Goal: Task Accomplishment & Management: Manage account settings

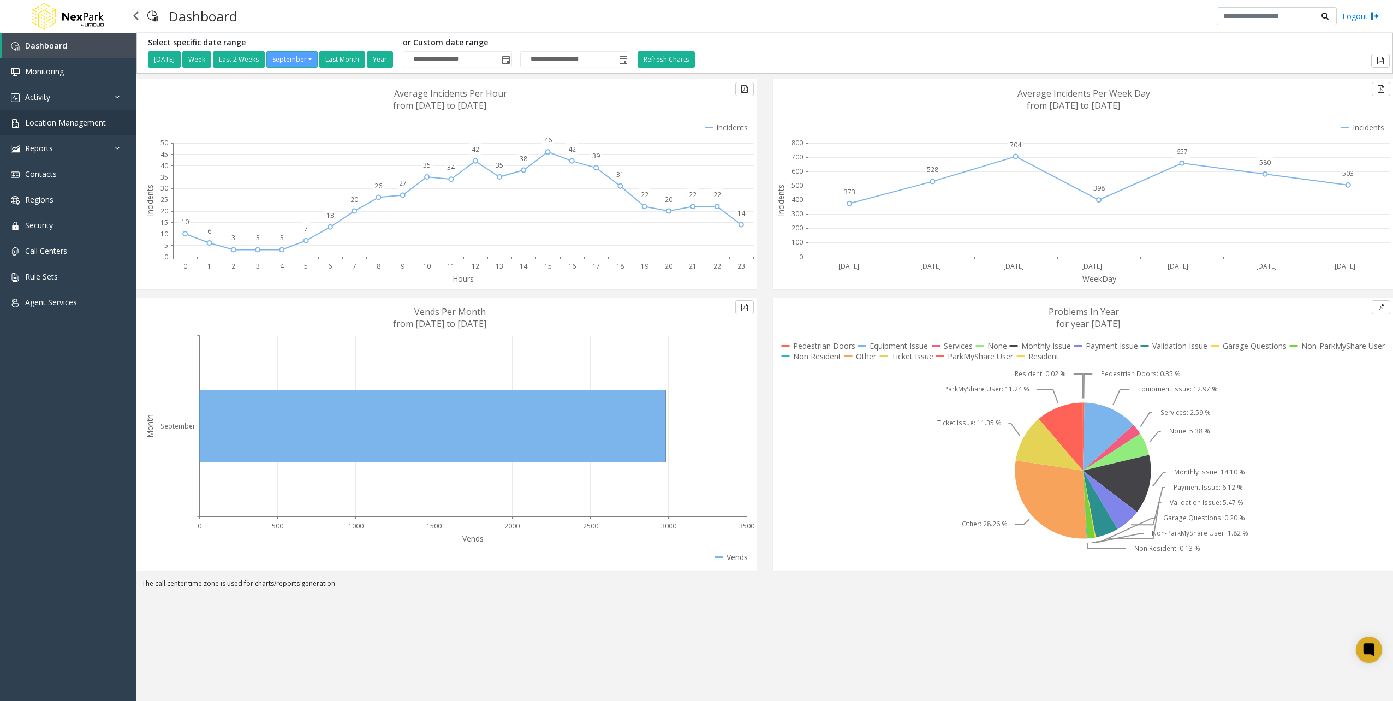
click at [65, 124] on span "Location Management" at bounding box center [65, 122] width 81 height 10
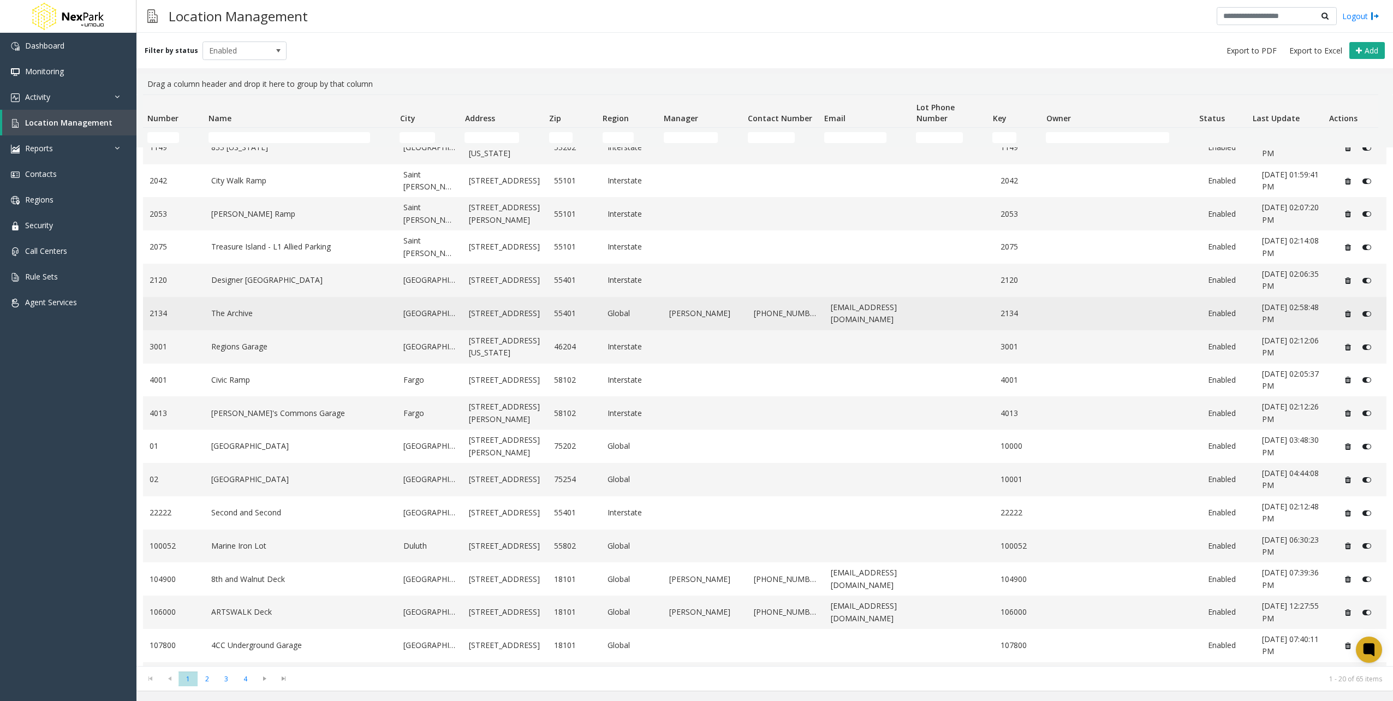
scroll to position [146, 0]
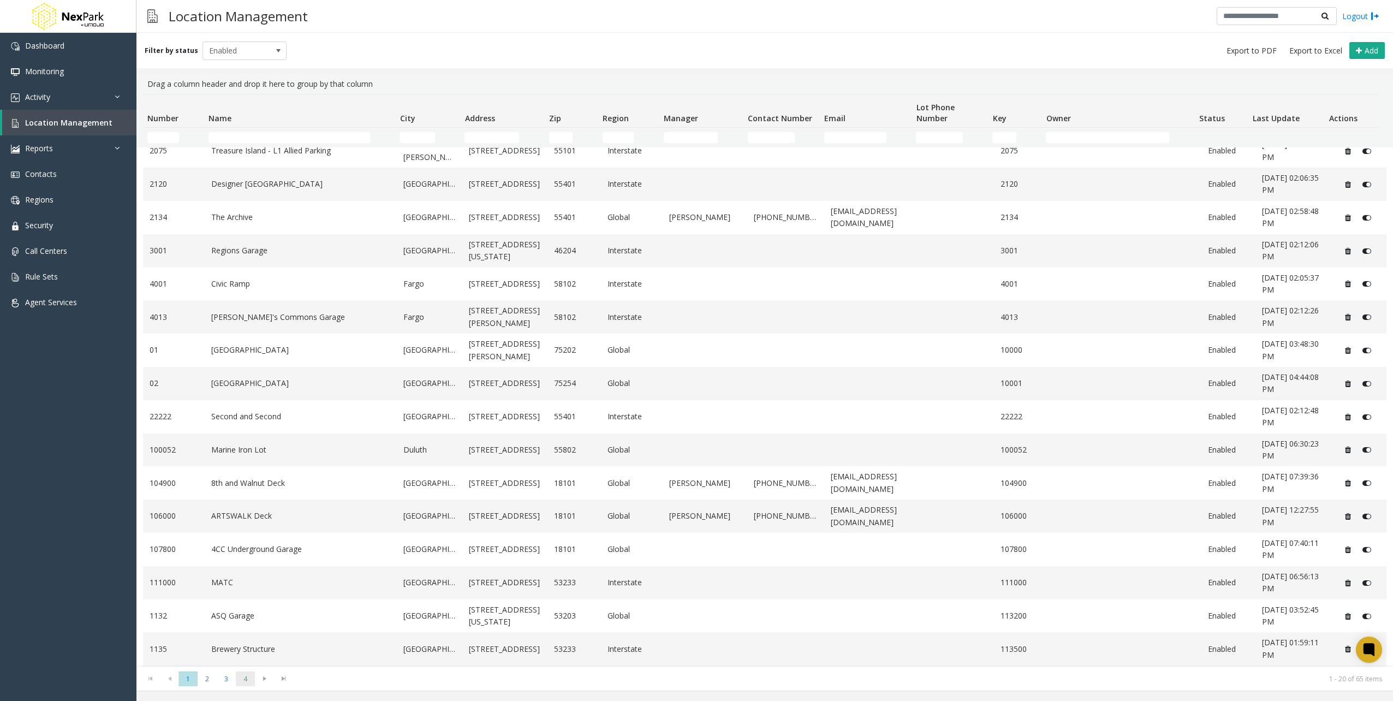
click at [246, 680] on span "4" at bounding box center [245, 678] width 19 height 15
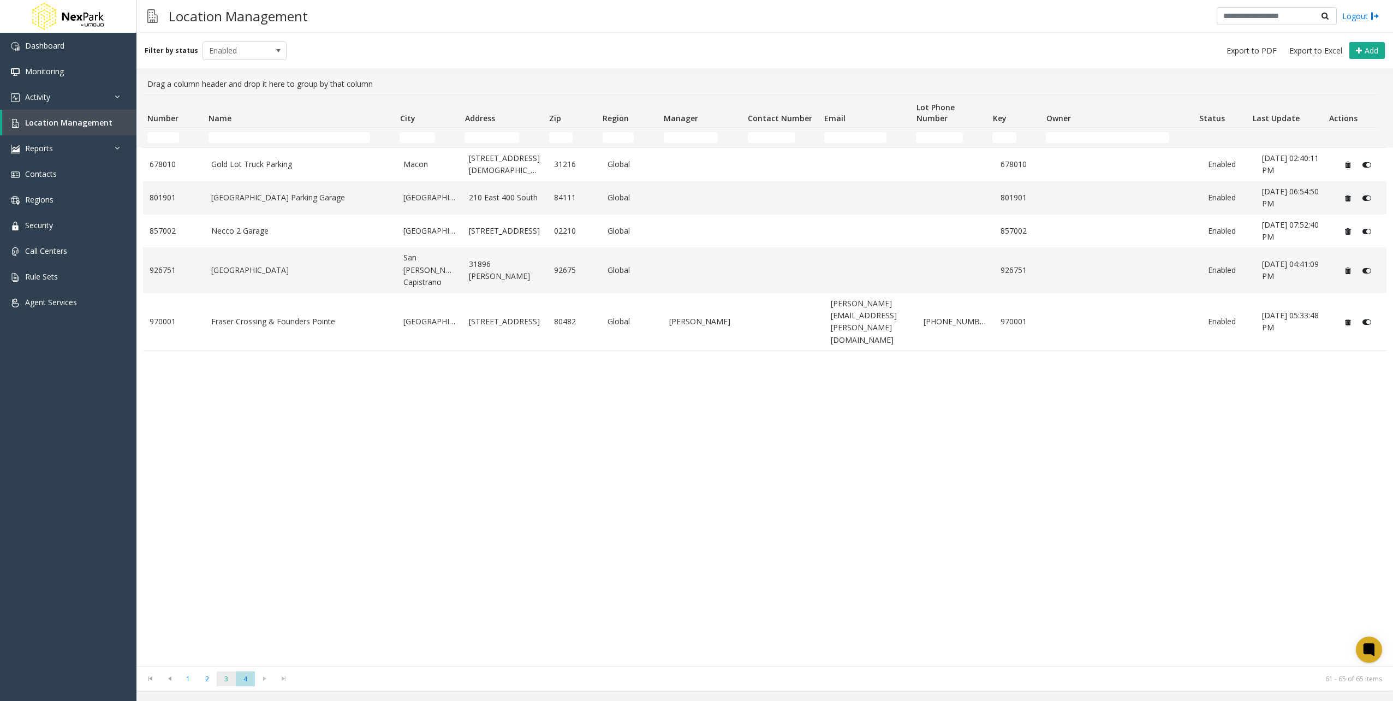
click at [226, 678] on span "3" at bounding box center [226, 678] width 19 height 15
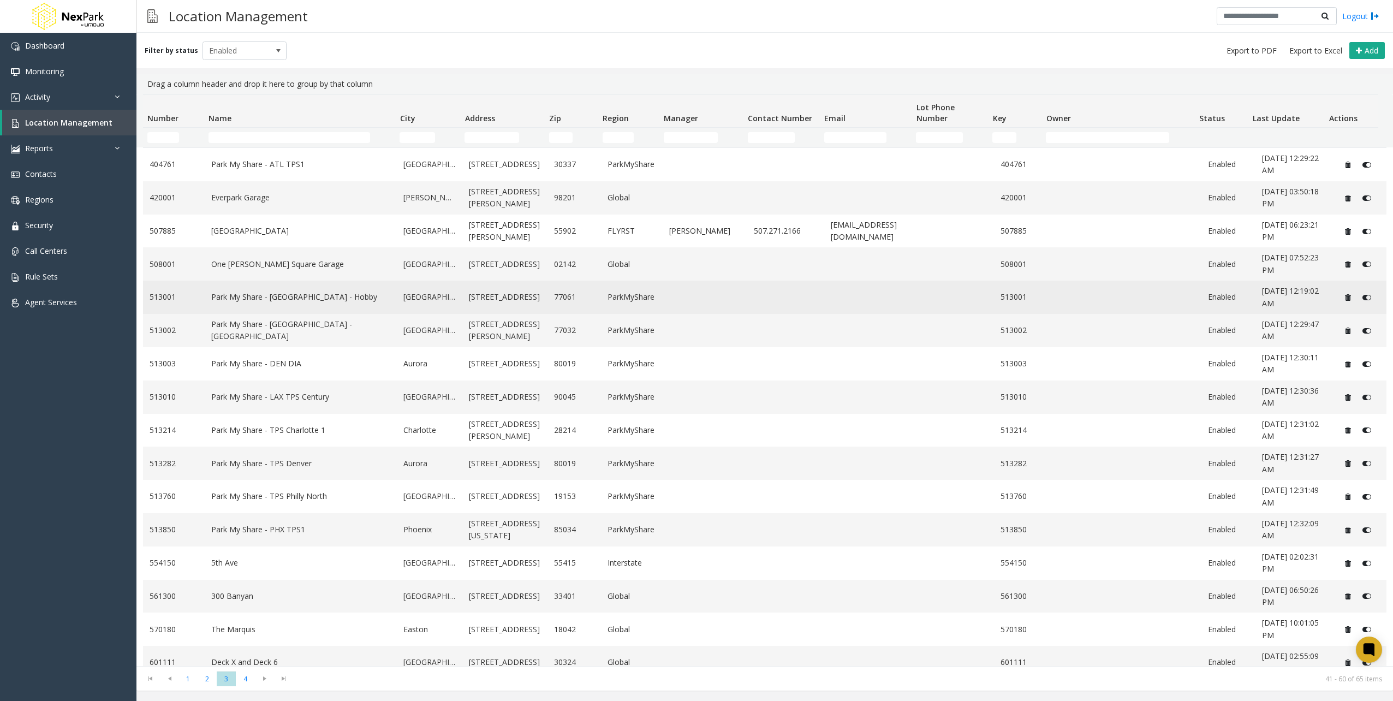
click at [216, 292] on link "Park My Share - Houston - Hobby" at bounding box center [301, 297] width 180 height 12
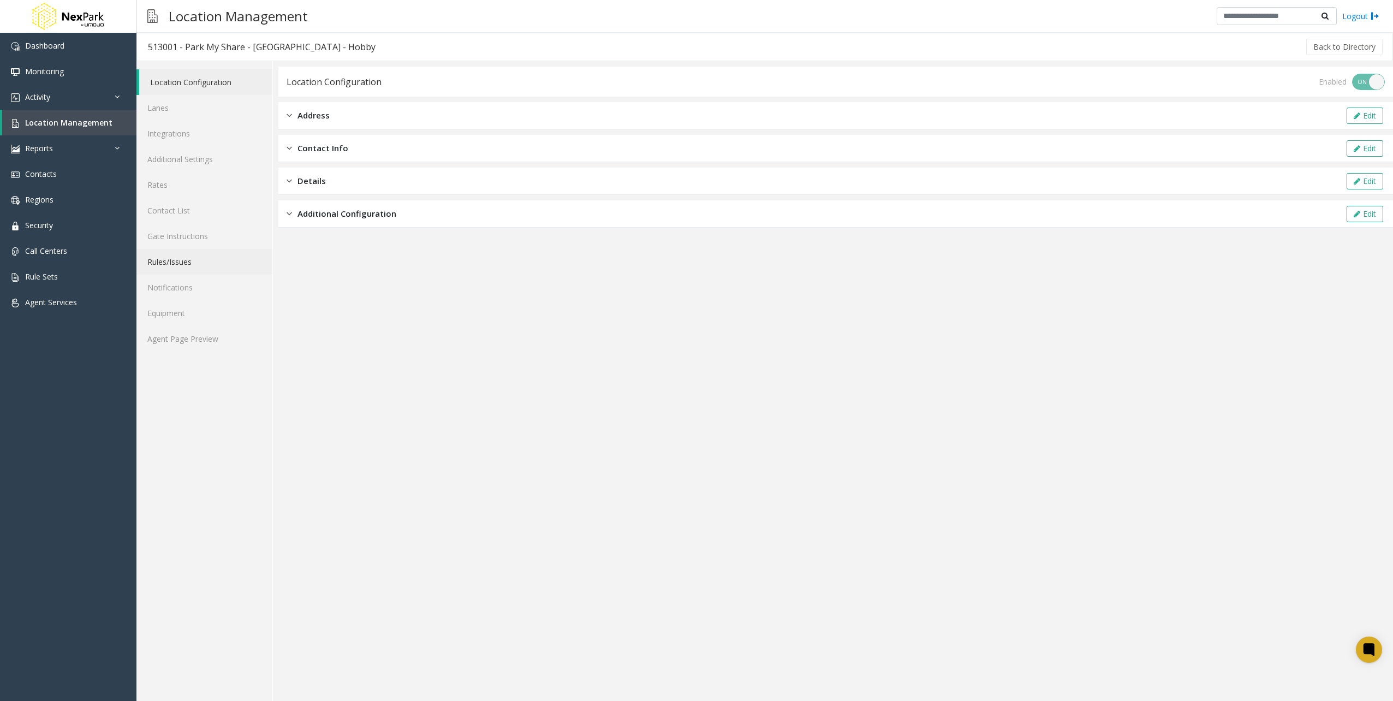
click at [190, 260] on link "Rules/Issues" at bounding box center [204, 262] width 136 height 26
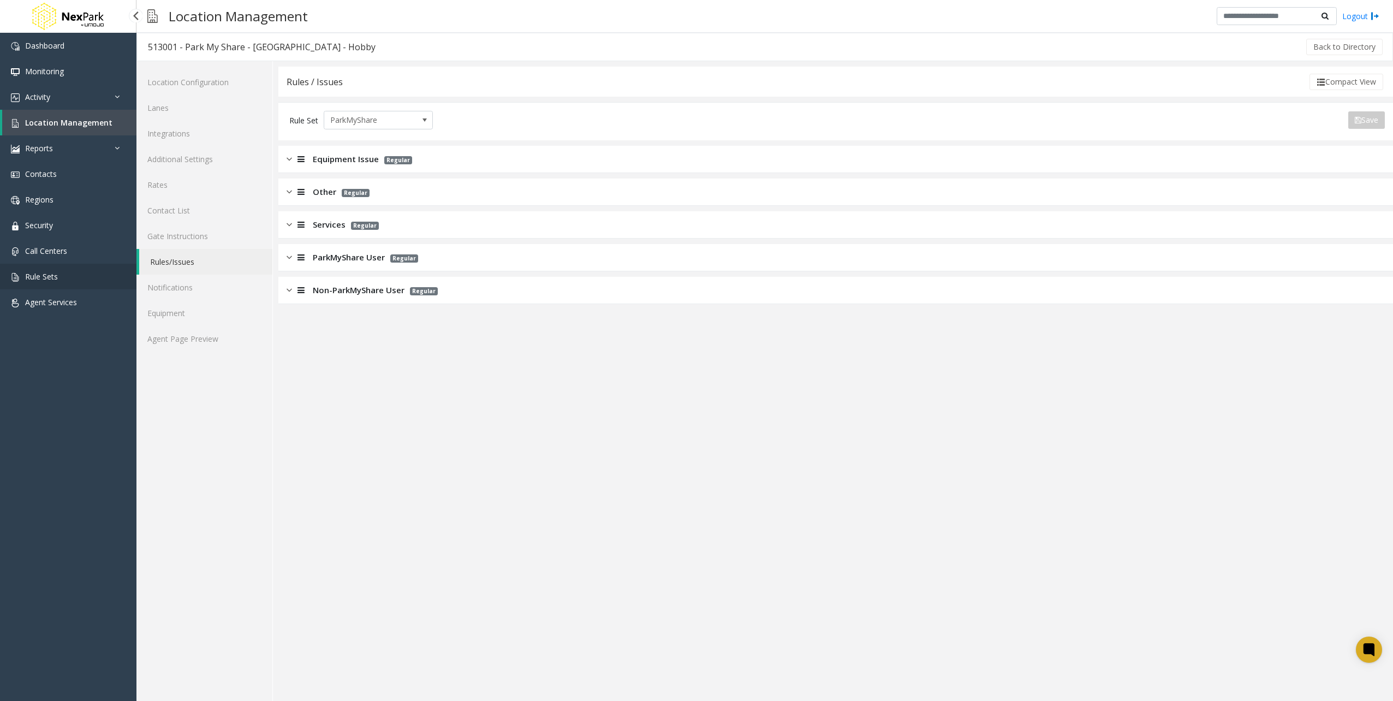
click at [68, 268] on link "Rule Sets" at bounding box center [68, 277] width 136 height 26
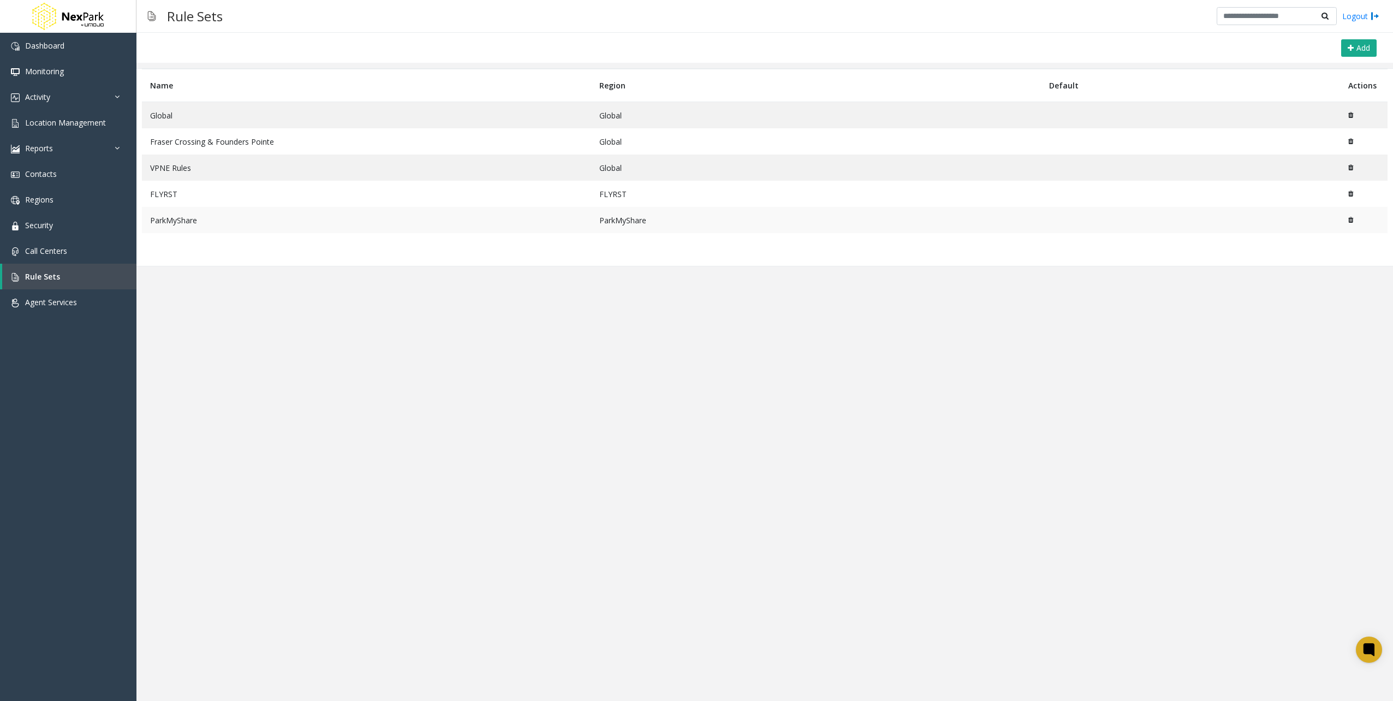
click at [199, 228] on td "ParkMyShare" at bounding box center [366, 220] width 449 height 26
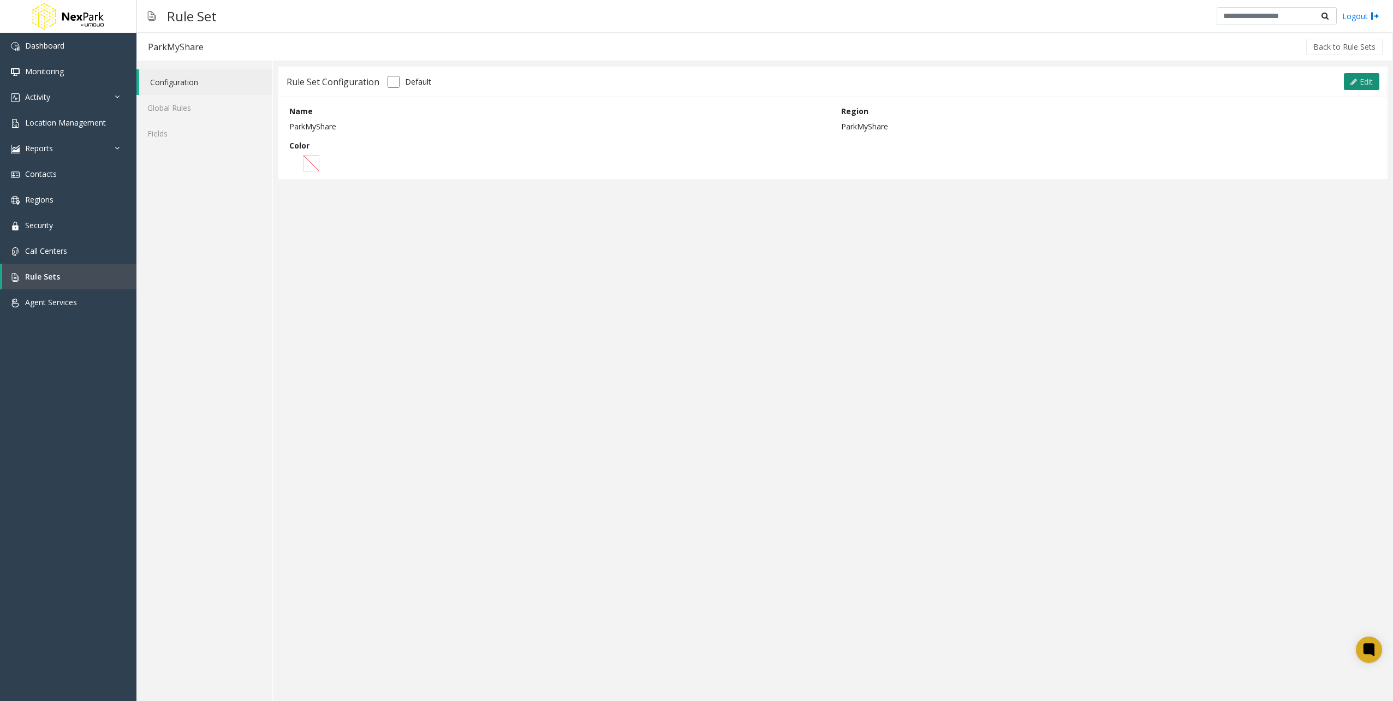
click at [1368, 85] on span "Edit" at bounding box center [1366, 81] width 13 height 10
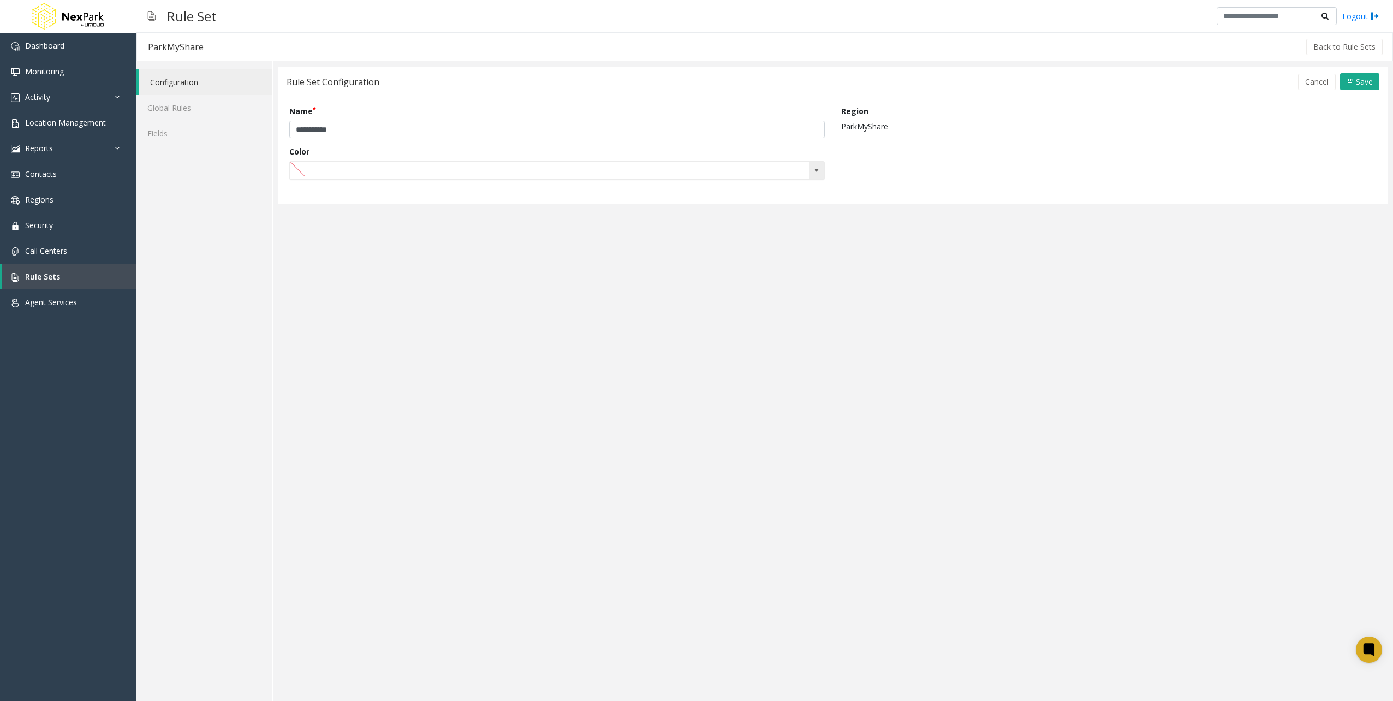
click at [817, 170] on span at bounding box center [816, 170] width 9 height 9
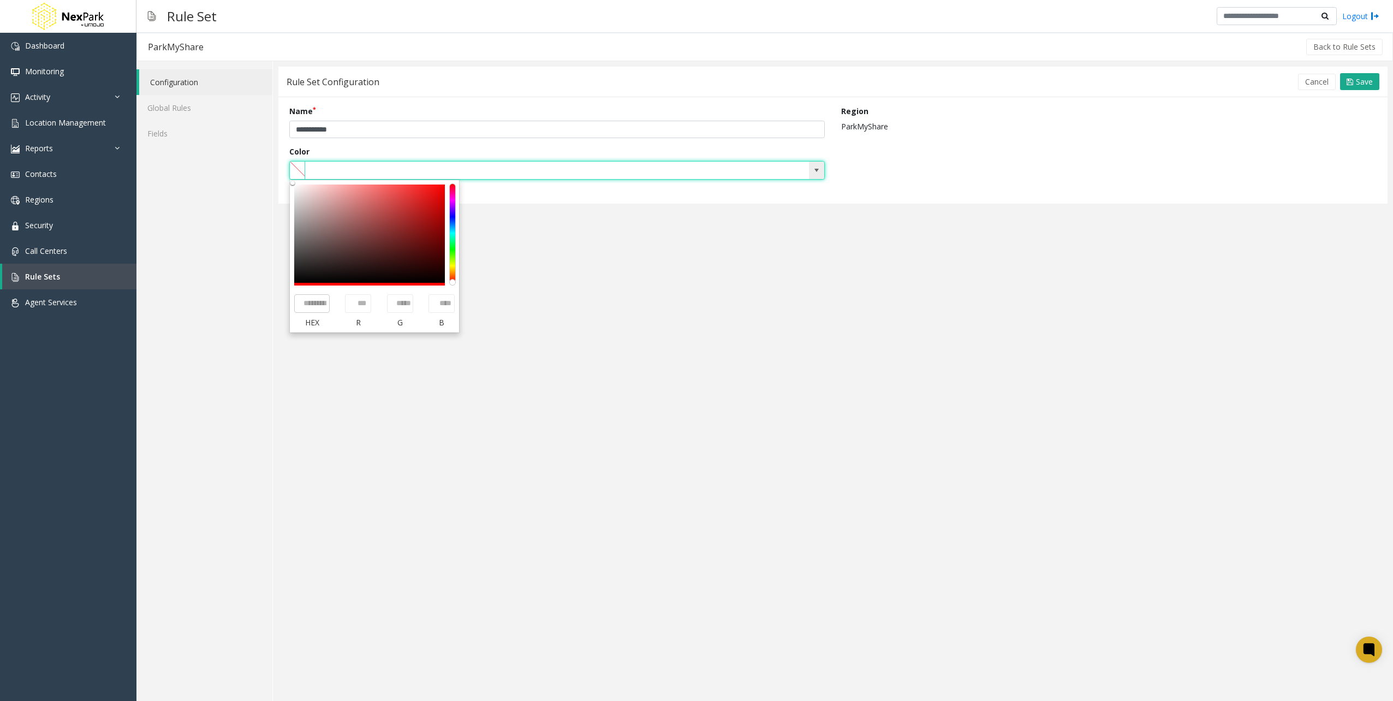
click at [817, 170] on span at bounding box center [816, 170] width 9 height 9
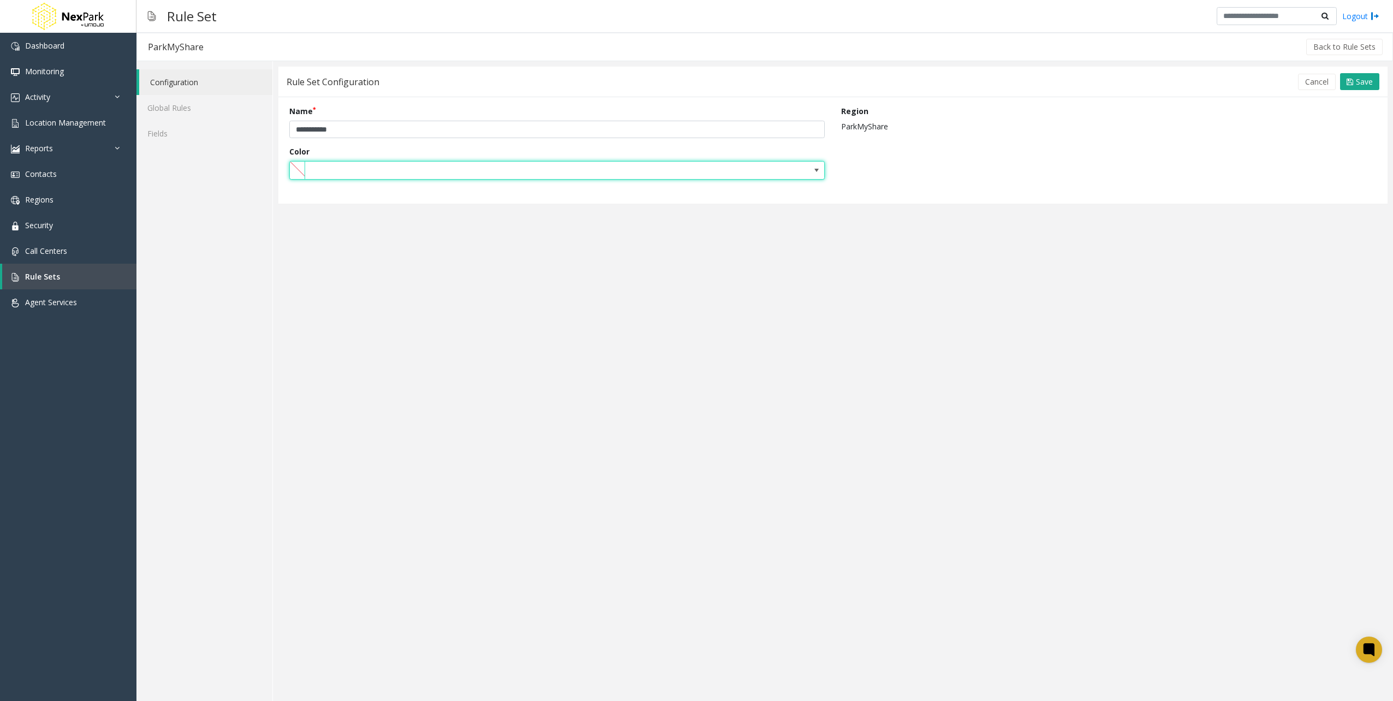
click at [960, 200] on div "**********" at bounding box center [832, 150] width 1109 height 107
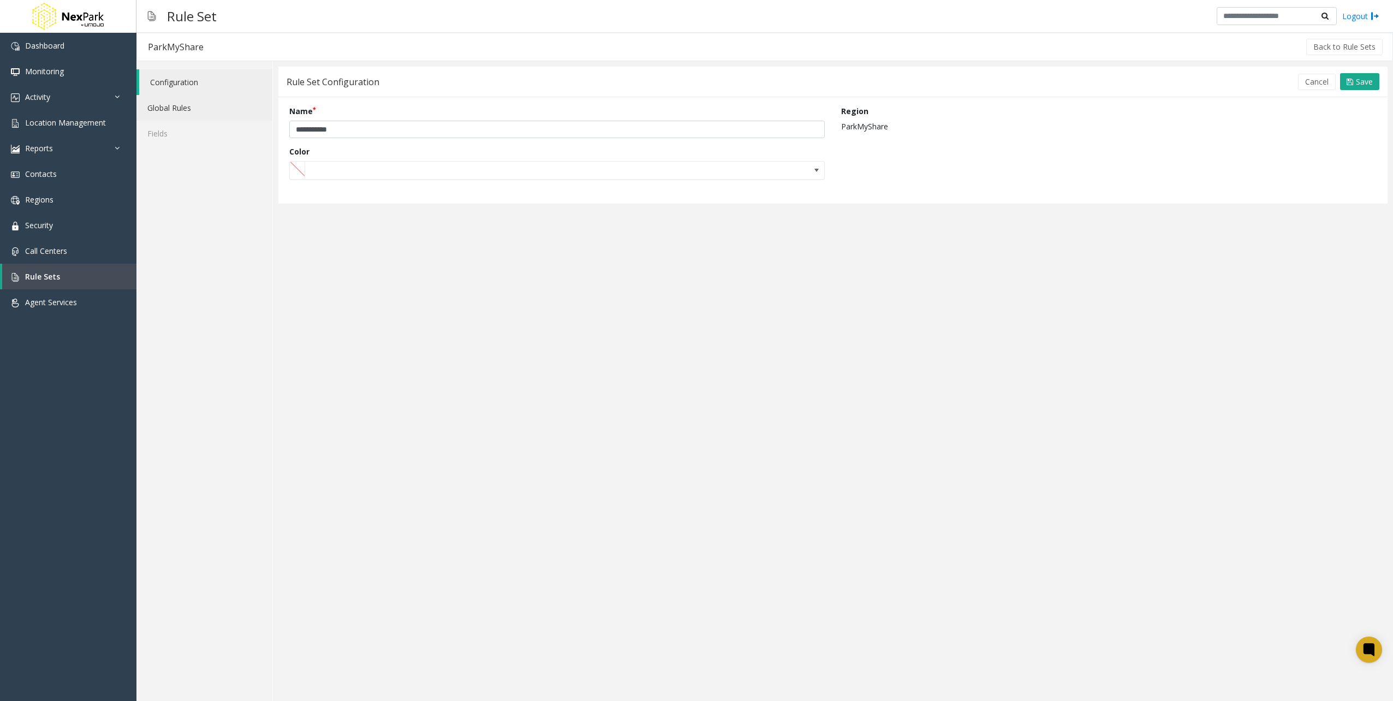
click at [172, 99] on link "Global Rules" at bounding box center [204, 108] width 136 height 26
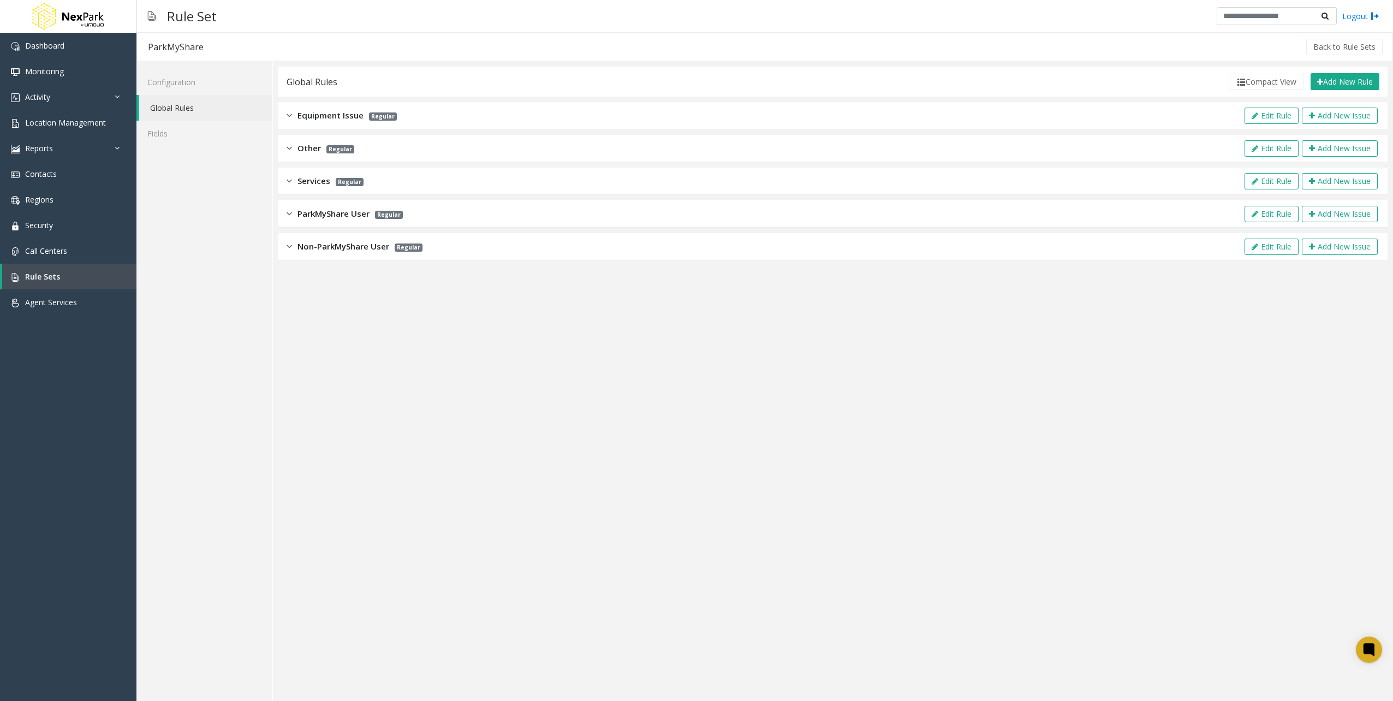
click at [451, 117] on div "Equipment Issue Regular Edit Rule Add New Issue" at bounding box center [832, 115] width 1109 height 27
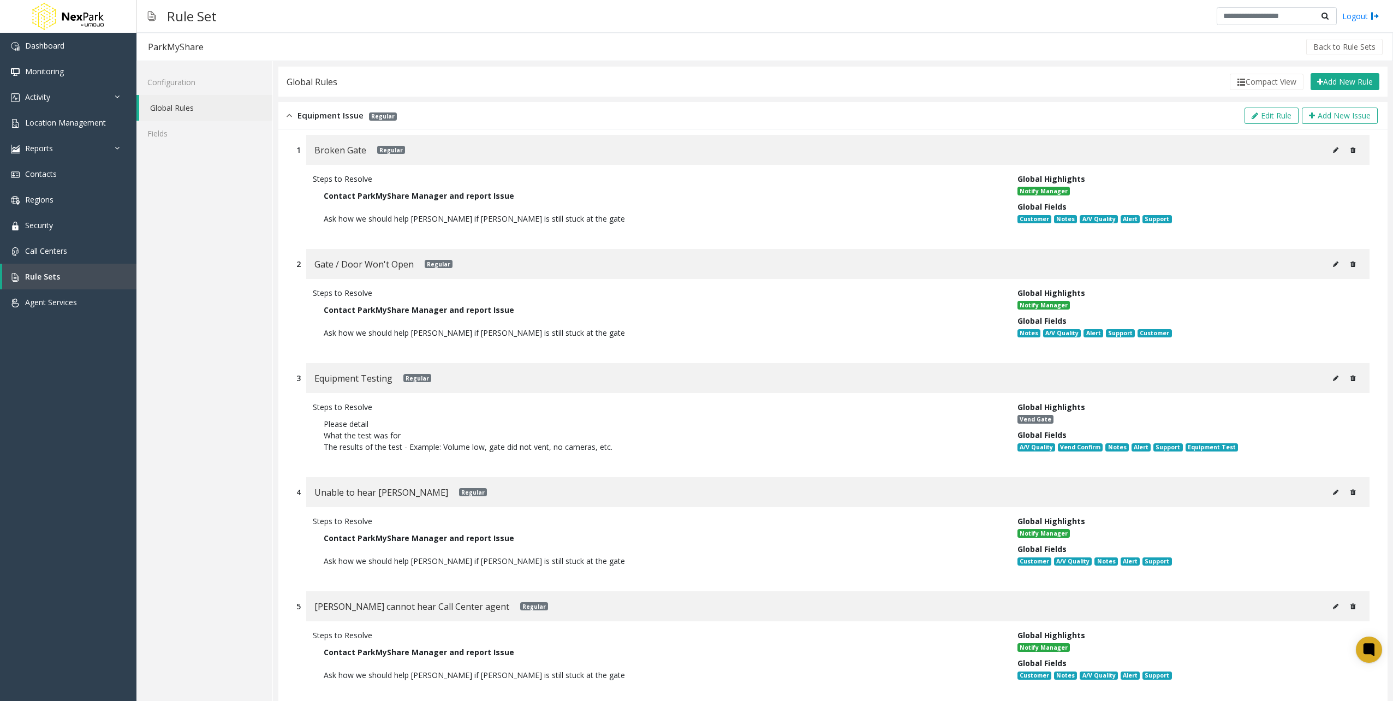
click at [1327, 152] on button at bounding box center [1335, 150] width 17 height 16
type input "**********"
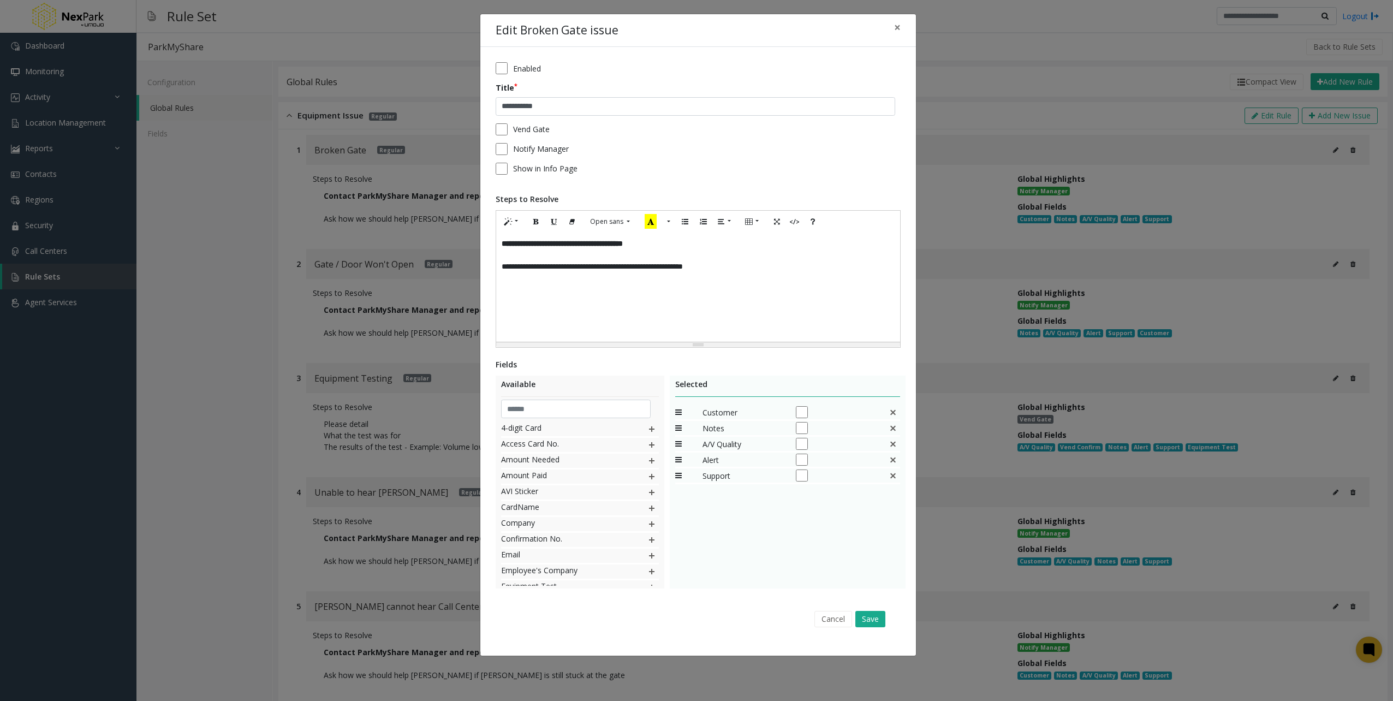
click at [647, 493] on img at bounding box center [651, 492] width 9 height 14
click at [870, 618] on button "Save" at bounding box center [870, 619] width 30 height 16
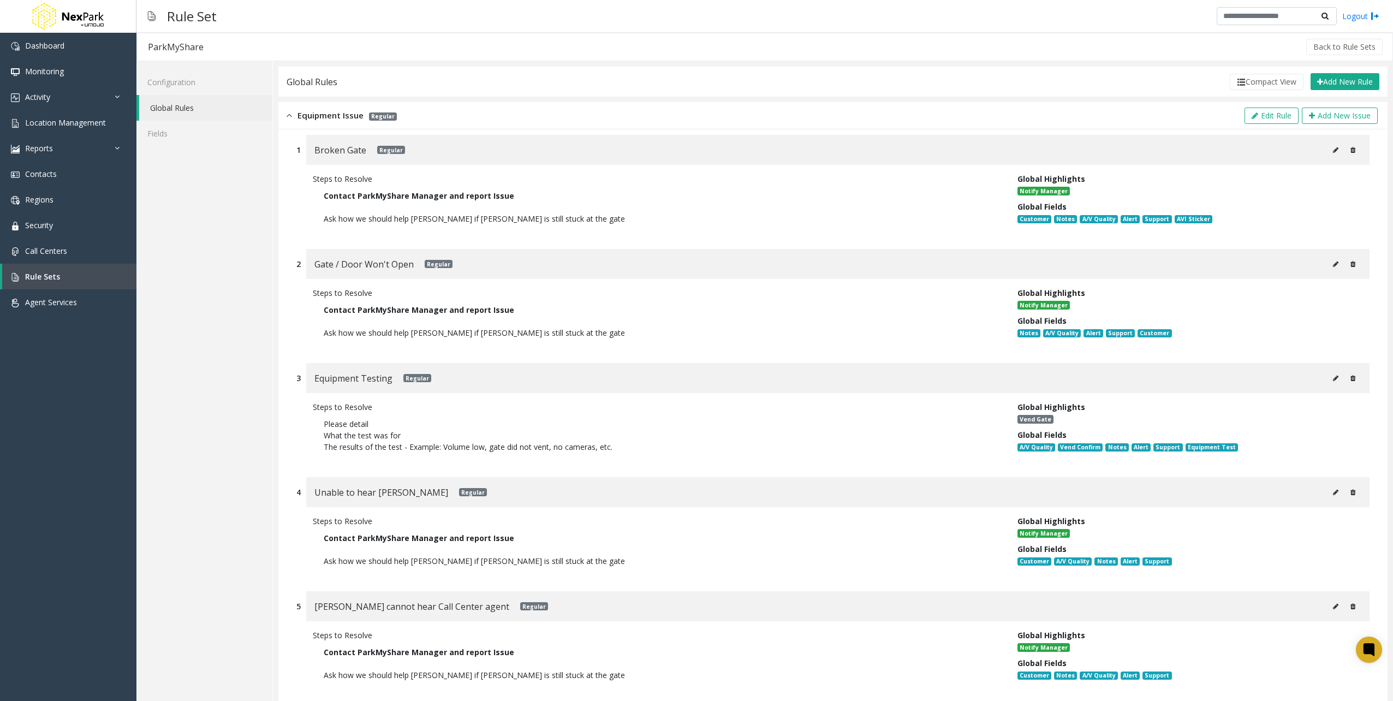
click at [1333, 147] on icon at bounding box center [1335, 150] width 5 height 7
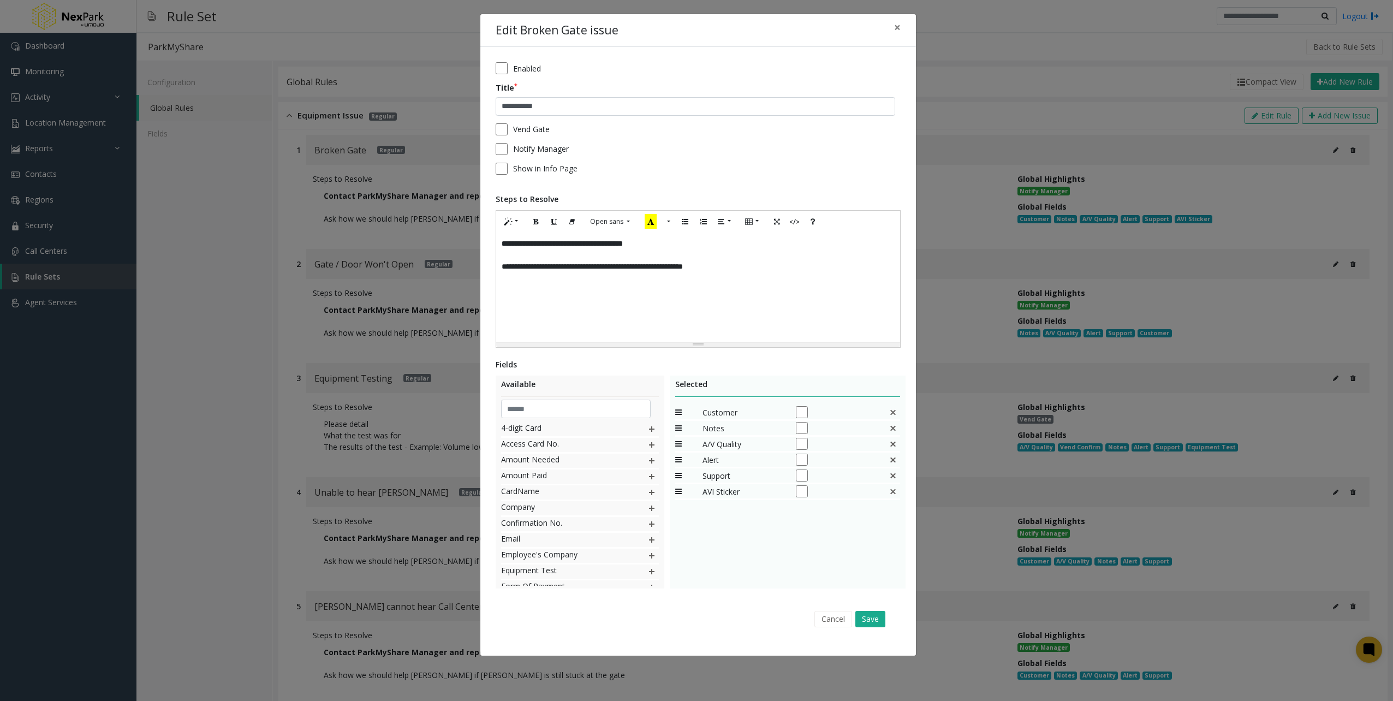
click at [892, 491] on img at bounding box center [893, 491] width 9 height 9
drag, startPoint x: 834, startPoint y: 616, endPoint x: 861, endPoint y: 597, distance: 33.2
click at [855, 596] on div "**********" at bounding box center [698, 351] width 436 height 609
click at [873, 617] on button "Save" at bounding box center [870, 619] width 30 height 16
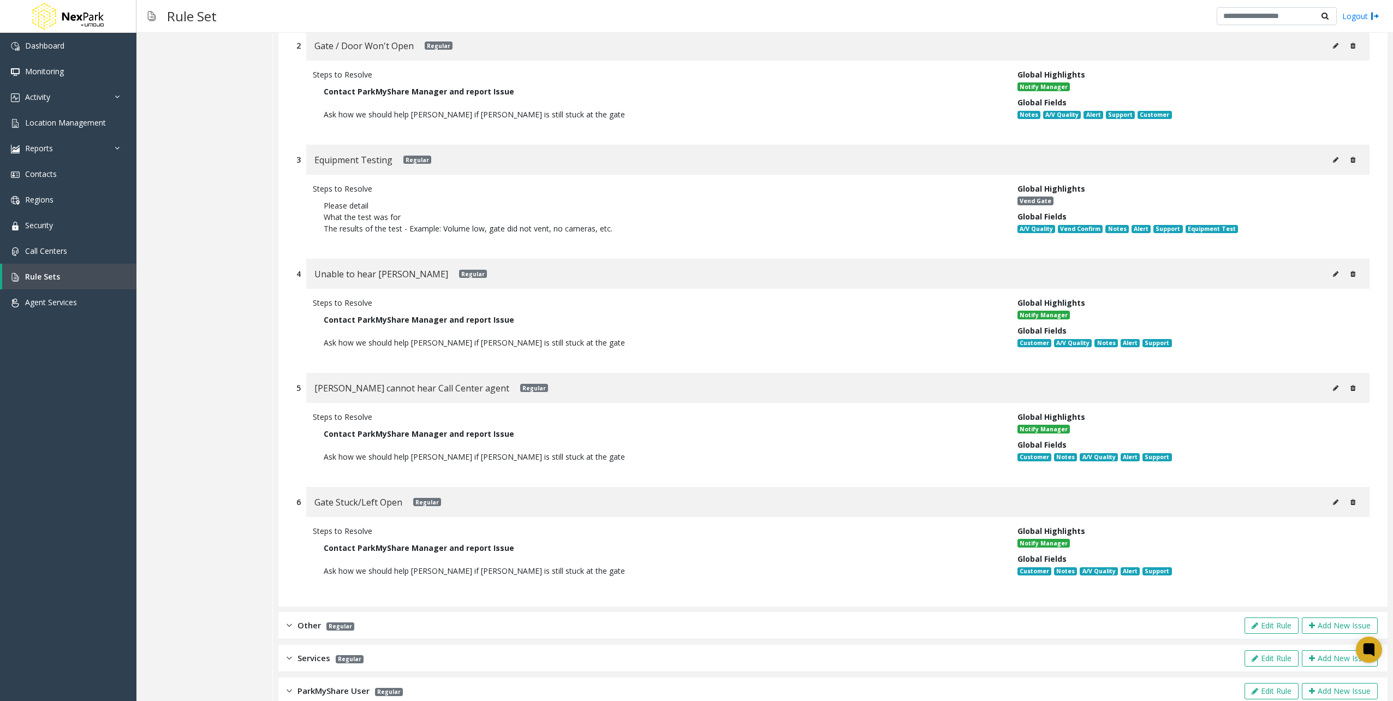
scroll to position [274, 0]
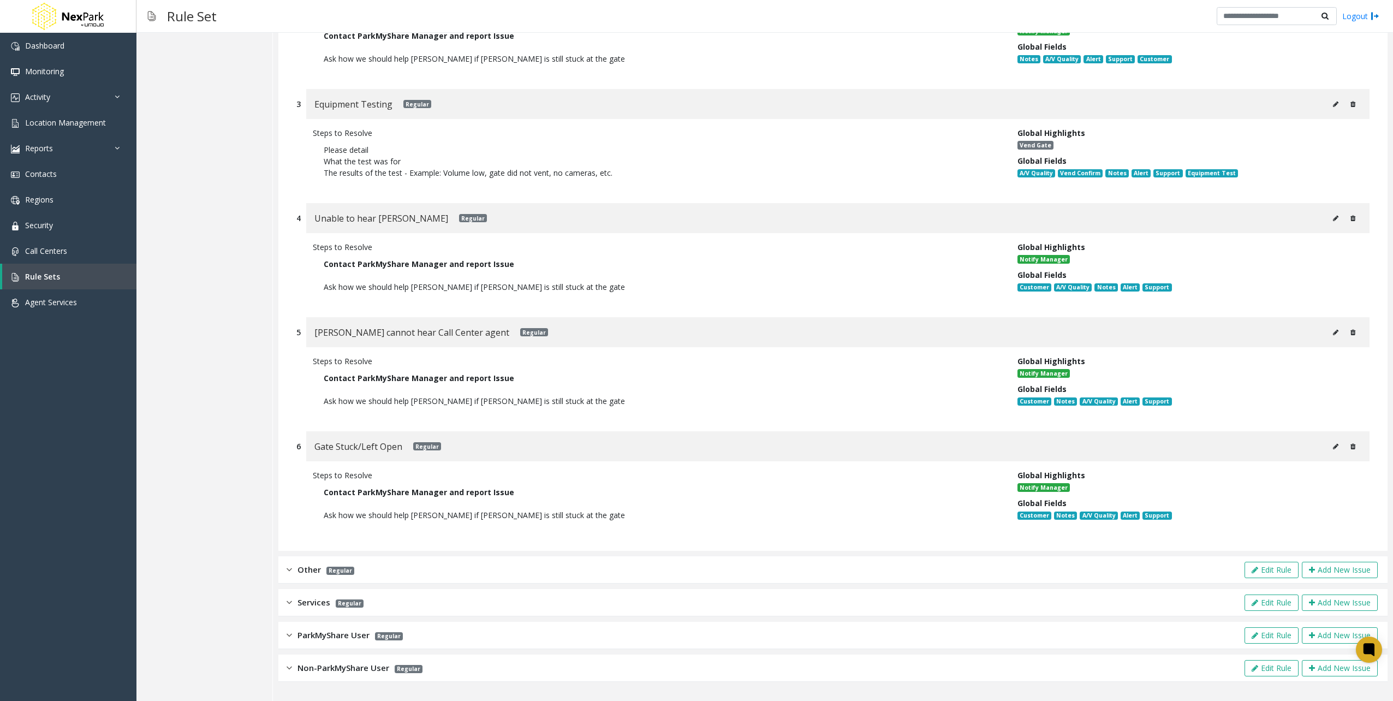
click at [446, 628] on div "ParkMyShare User Regular Edit Rule Add New Issue" at bounding box center [832, 635] width 1109 height 27
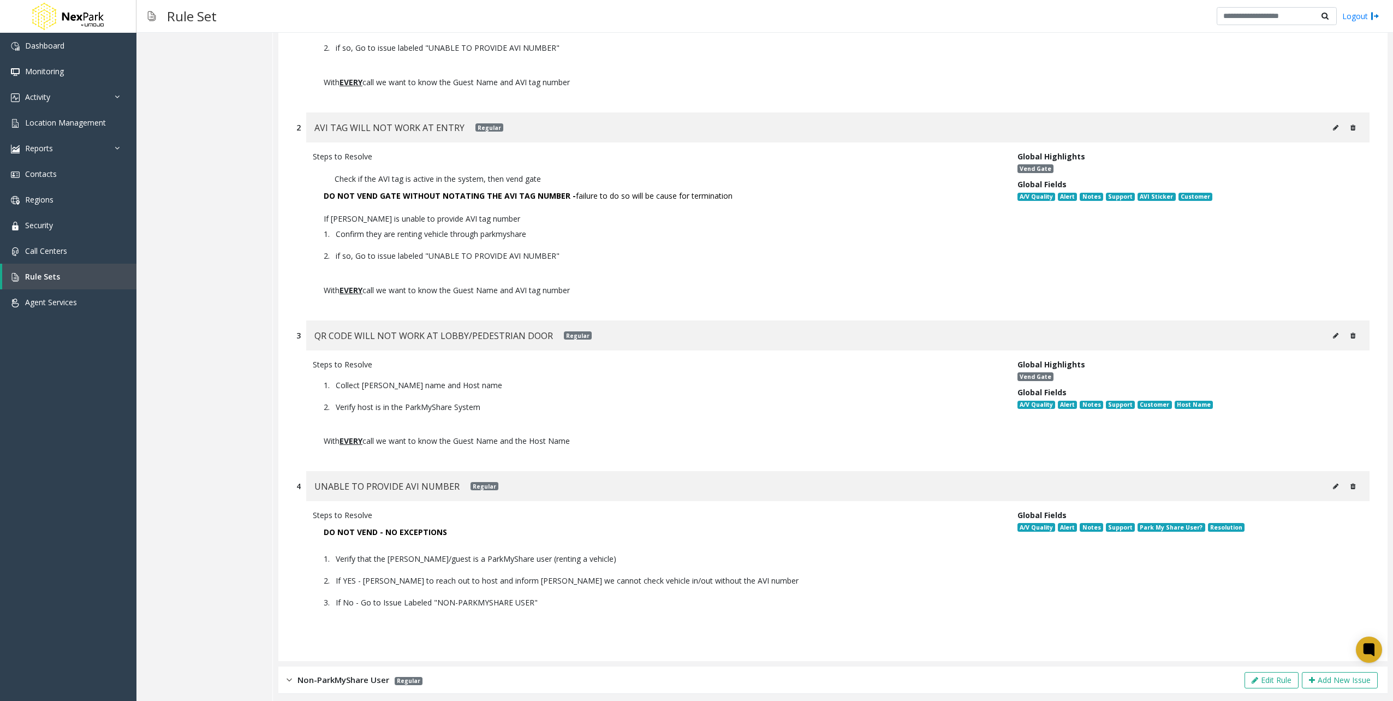
scroll to position [1036, 0]
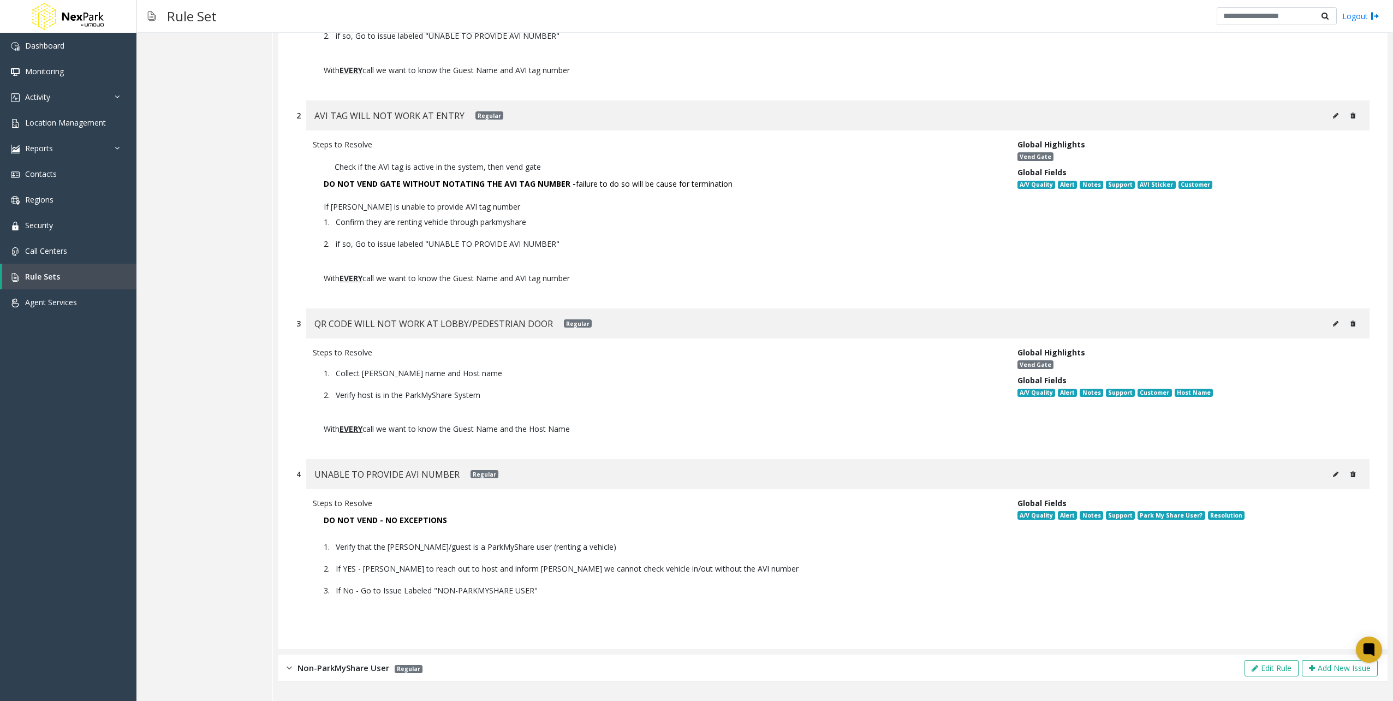
click at [285, 666] on div "Non-ParkMyShare User Regular Edit Rule Add New Issue" at bounding box center [832, 667] width 1109 height 27
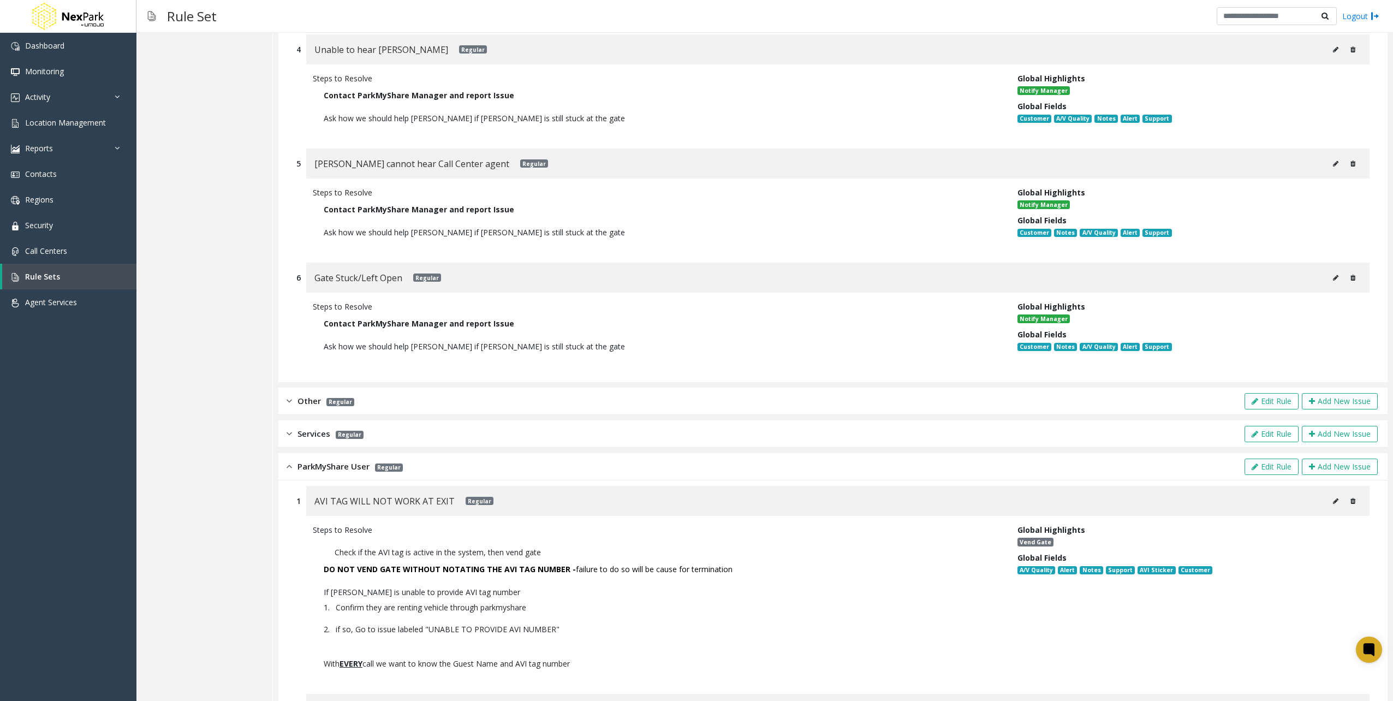
scroll to position [0, 0]
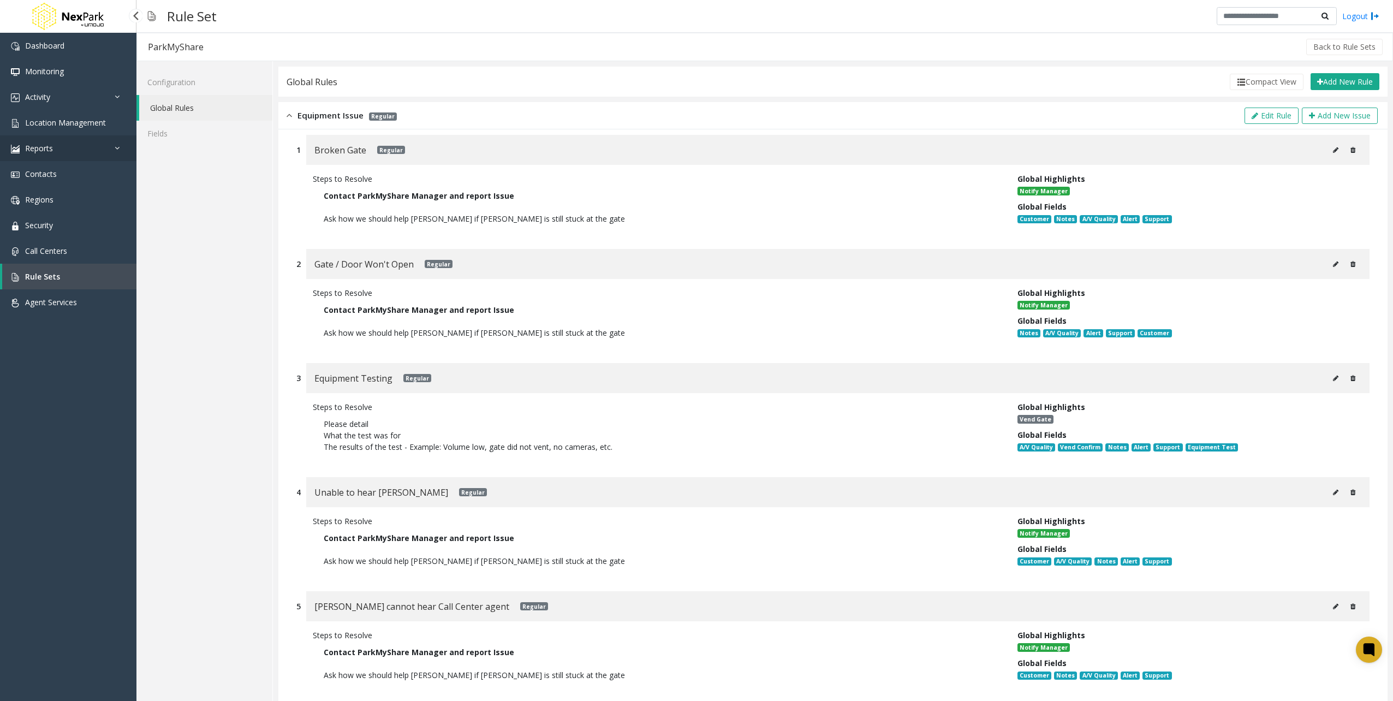
click at [79, 155] on link "Reports" at bounding box center [68, 148] width 136 height 26
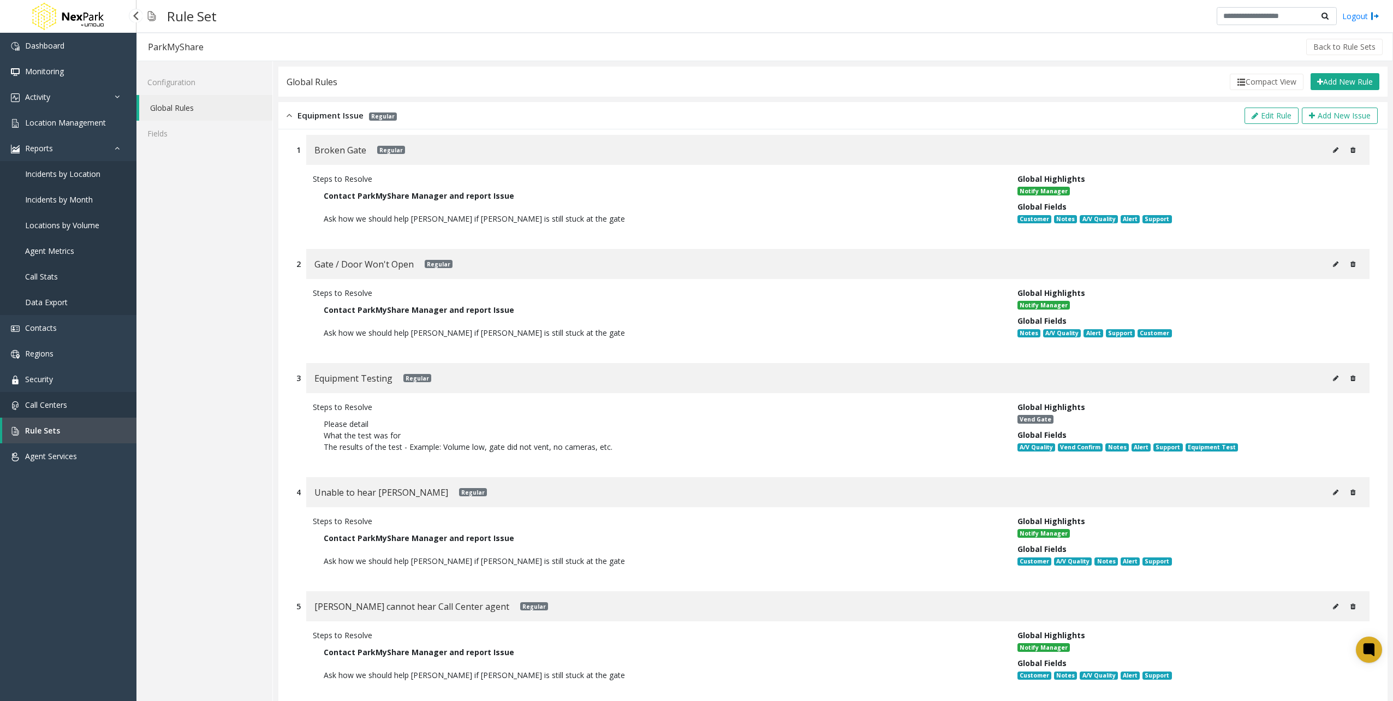
click at [61, 410] on link "Call Centers" at bounding box center [68, 405] width 136 height 26
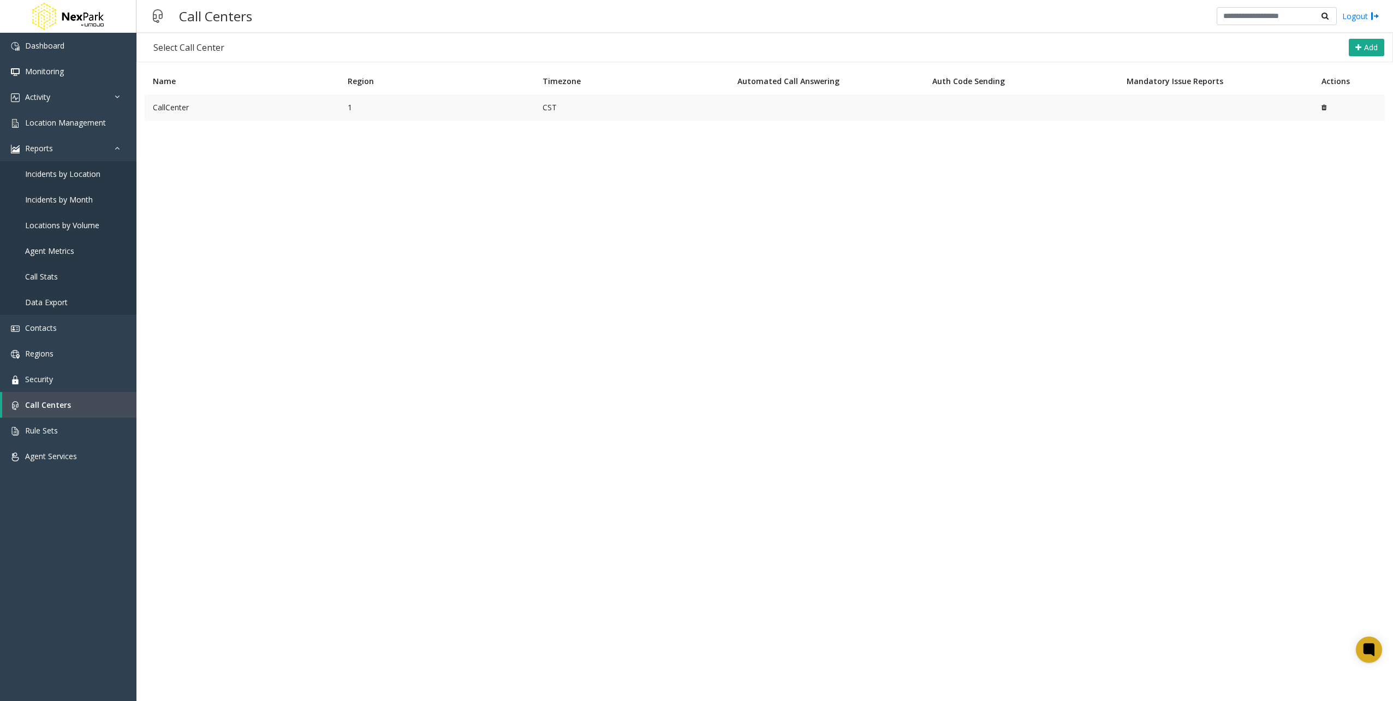
click at [1133, 105] on td at bounding box center [1215, 107] width 195 height 26
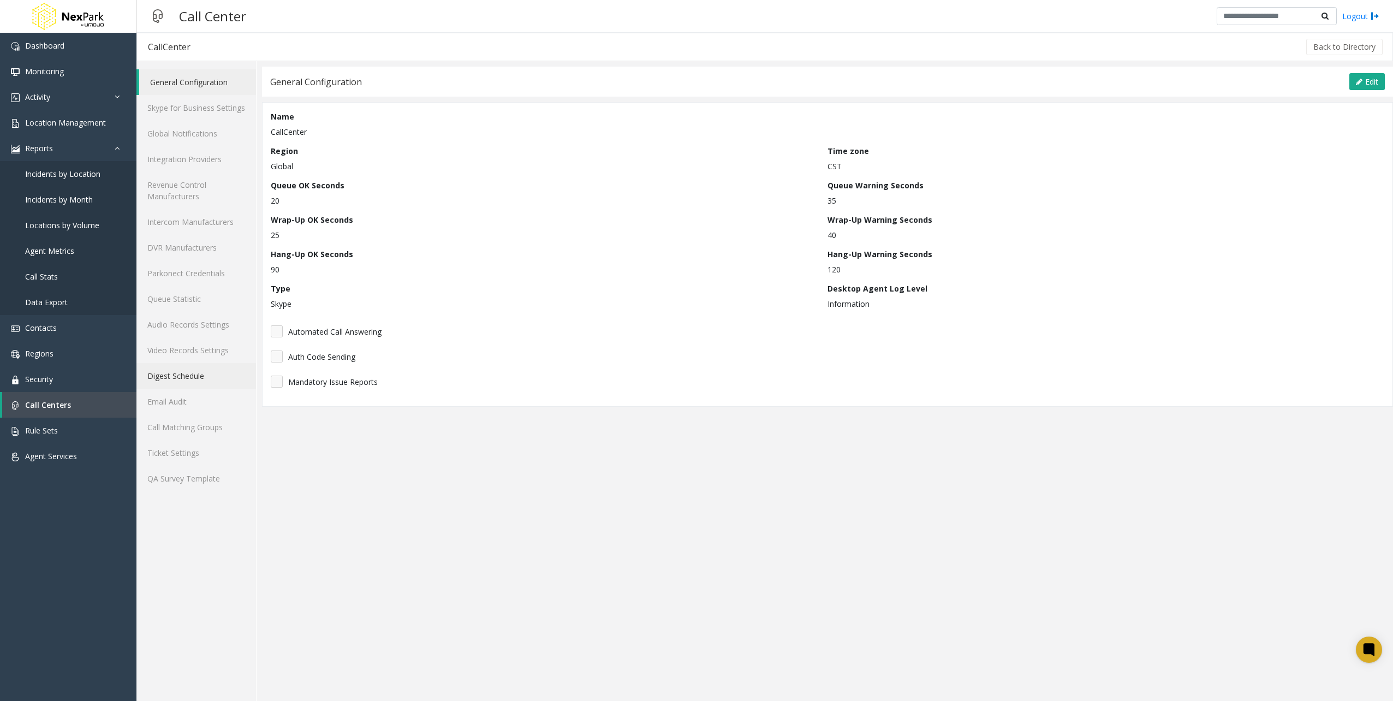
click at [197, 376] on link "Digest Schedule" at bounding box center [196, 376] width 120 height 26
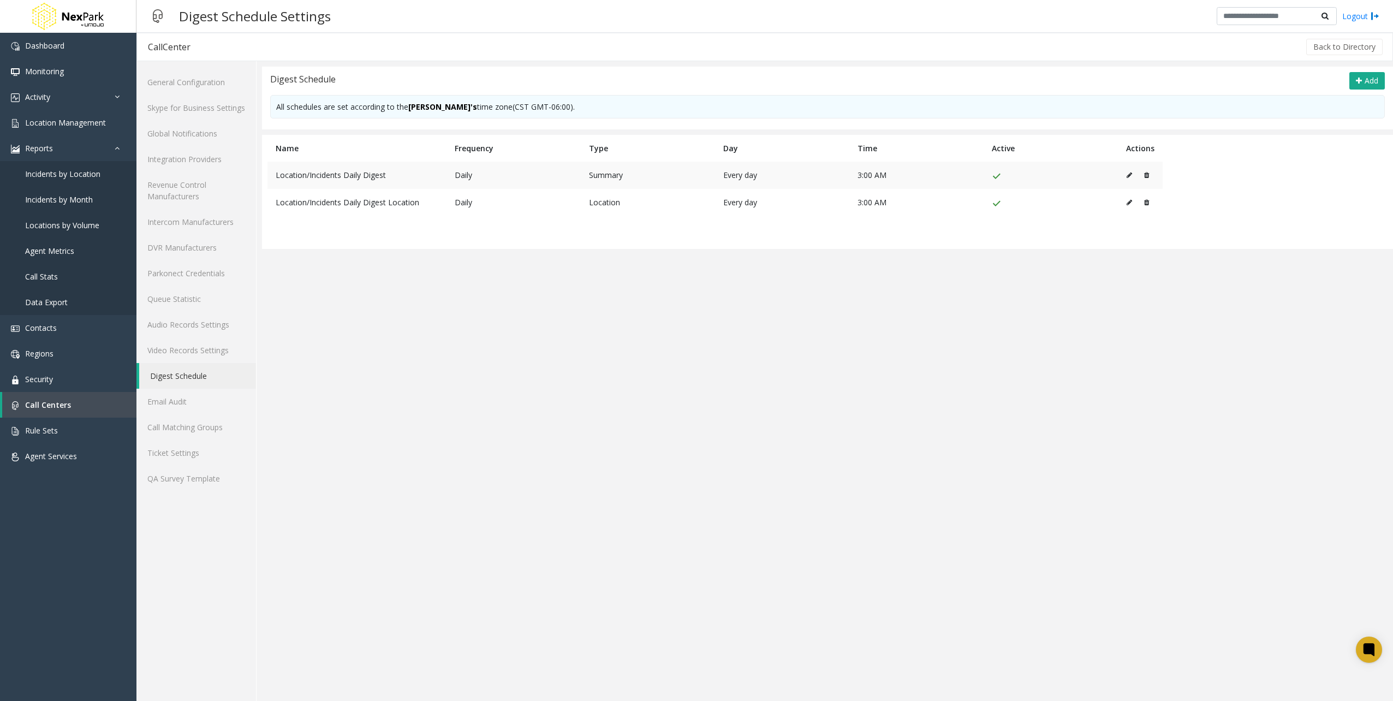
click at [1127, 176] on icon at bounding box center [1129, 175] width 5 height 7
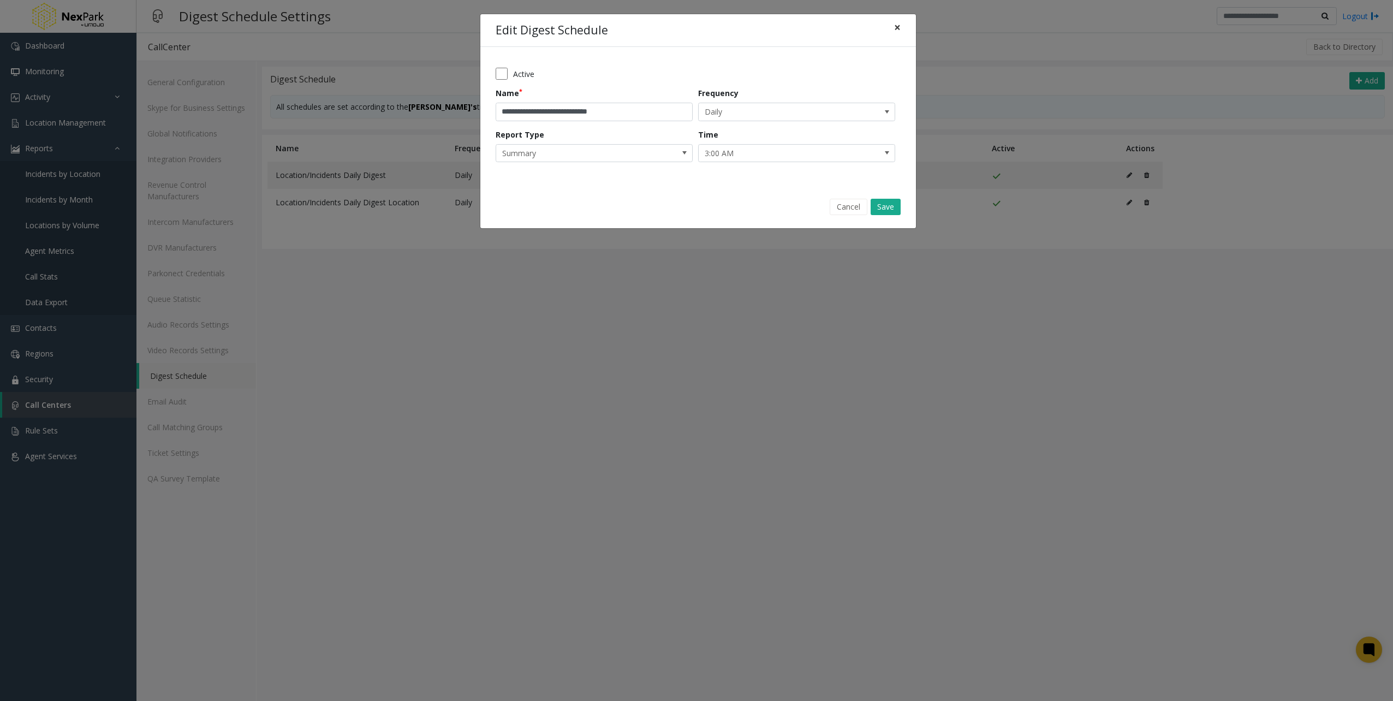
click at [896, 27] on span "×" at bounding box center [897, 27] width 7 height 15
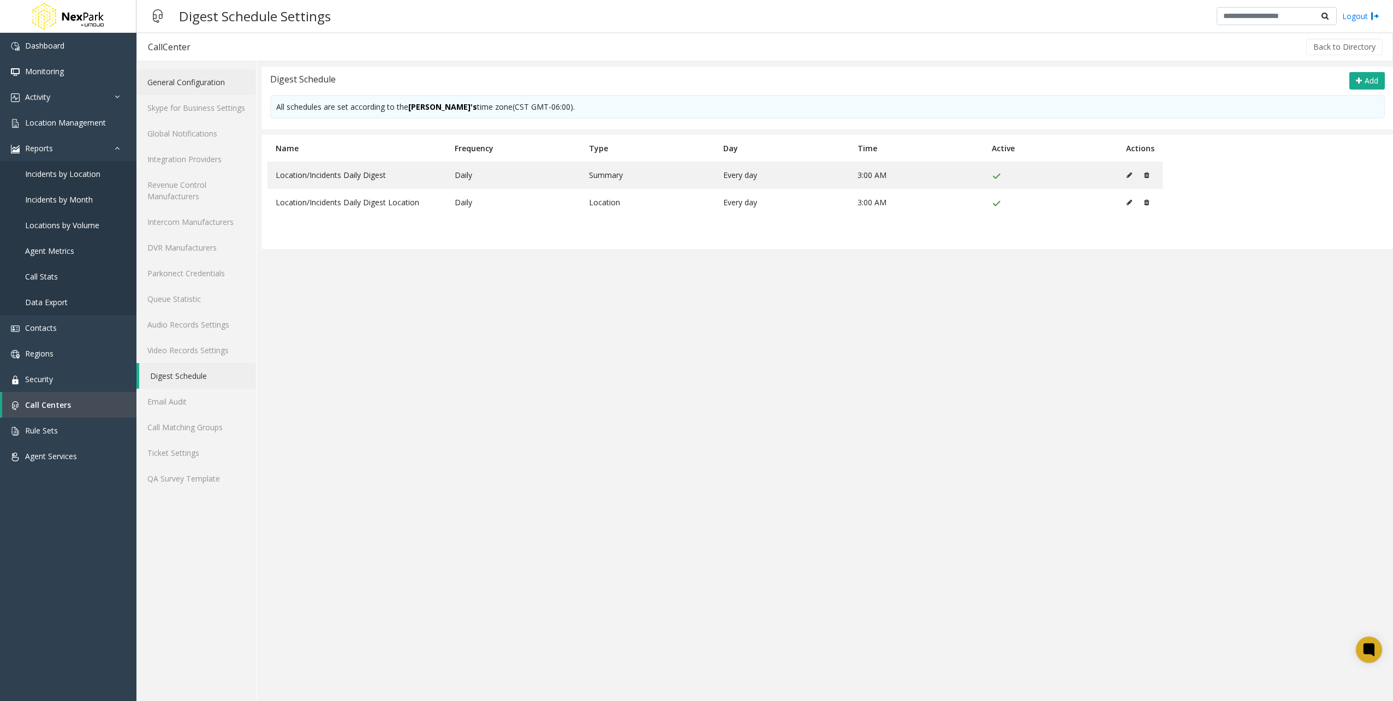
click at [212, 83] on link "General Configuration" at bounding box center [196, 82] width 120 height 26
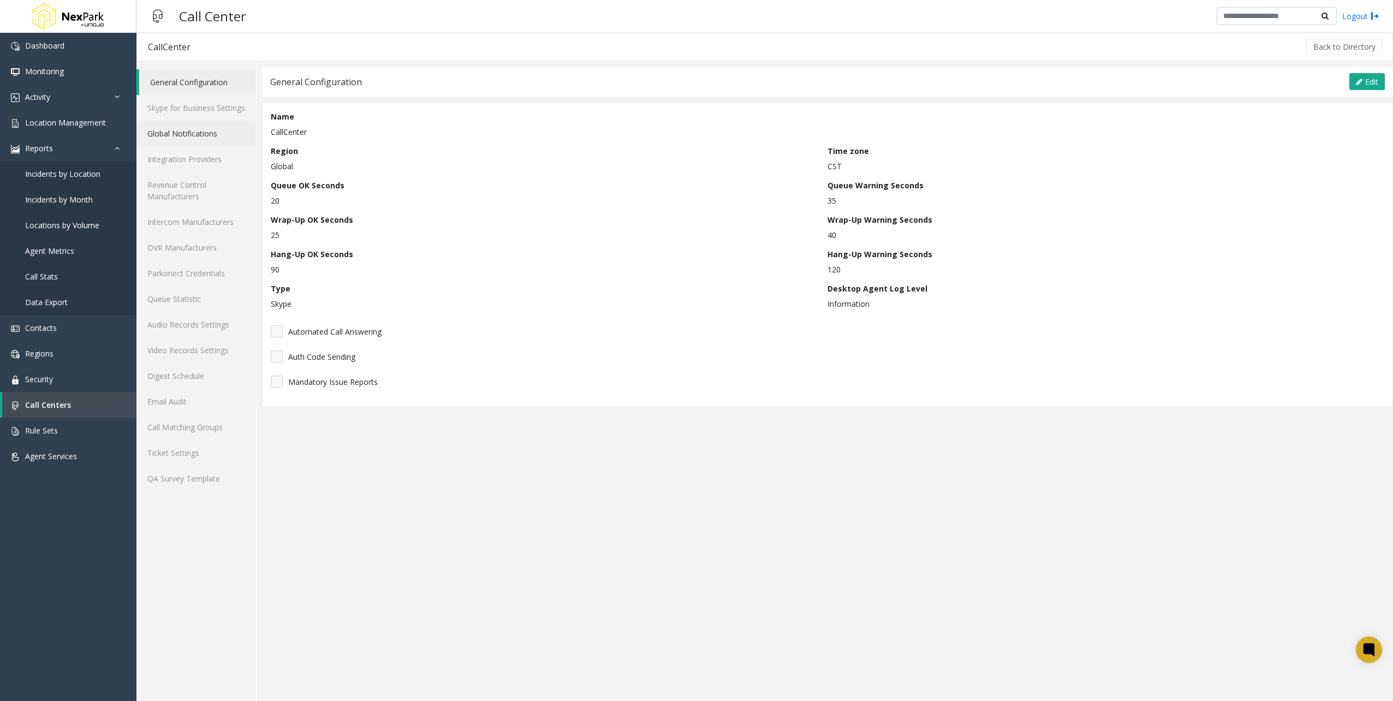
click at [200, 138] on link "Global Notifications" at bounding box center [196, 134] width 120 height 26
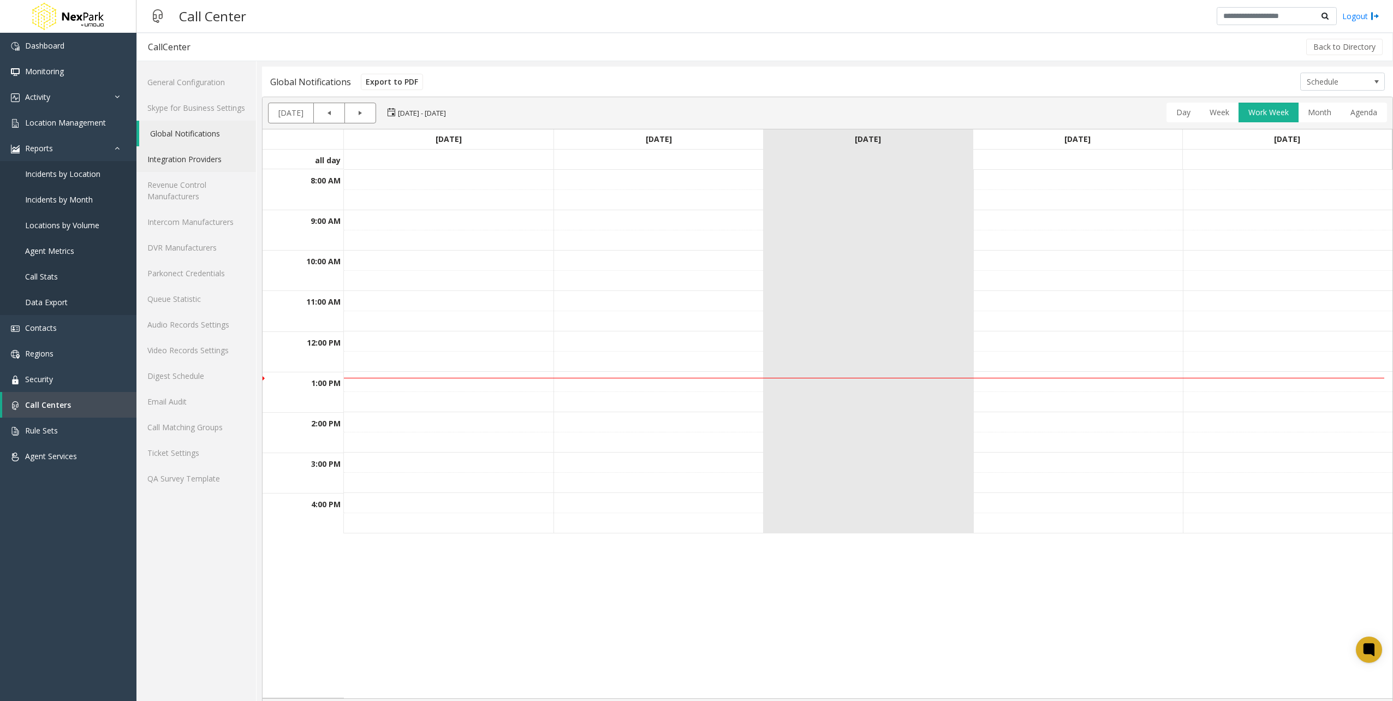
click at [198, 160] on link "Integration Providers" at bounding box center [196, 159] width 120 height 26
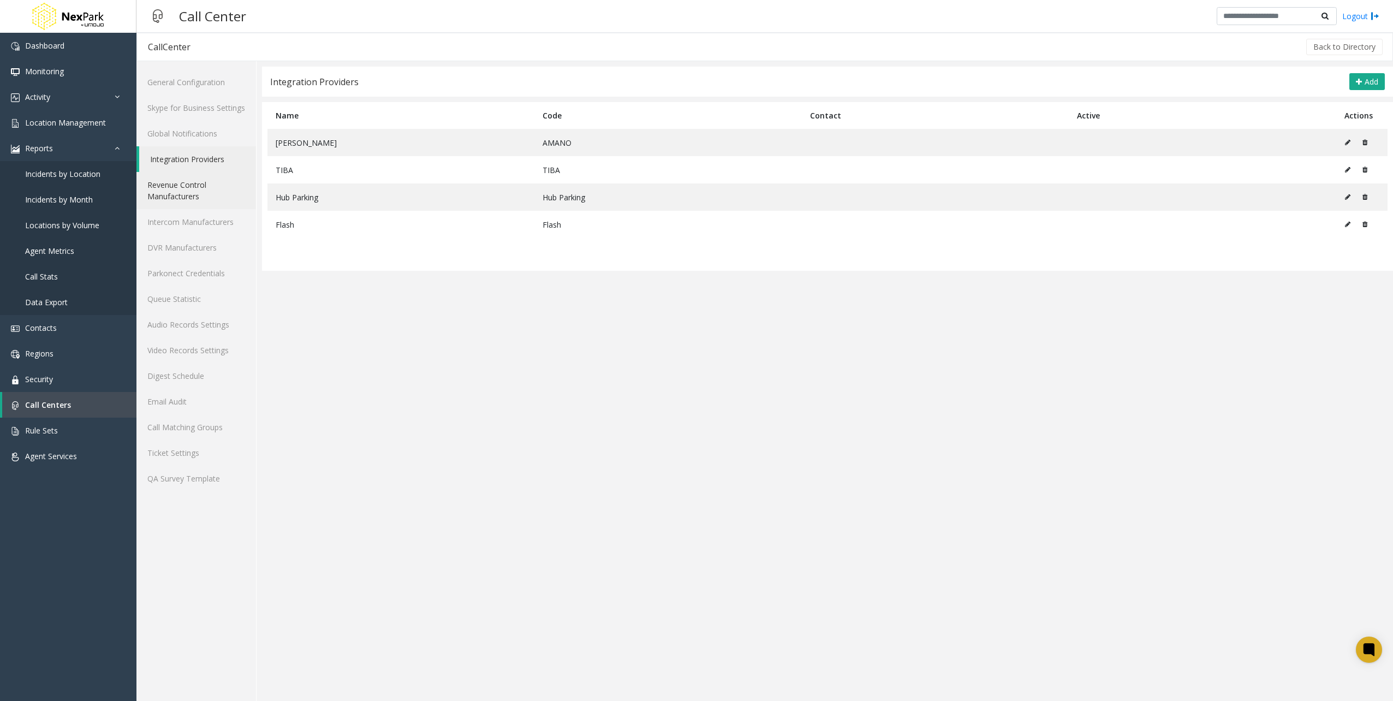
click at [186, 181] on link "Revenue Control Manufacturers" at bounding box center [196, 190] width 120 height 37
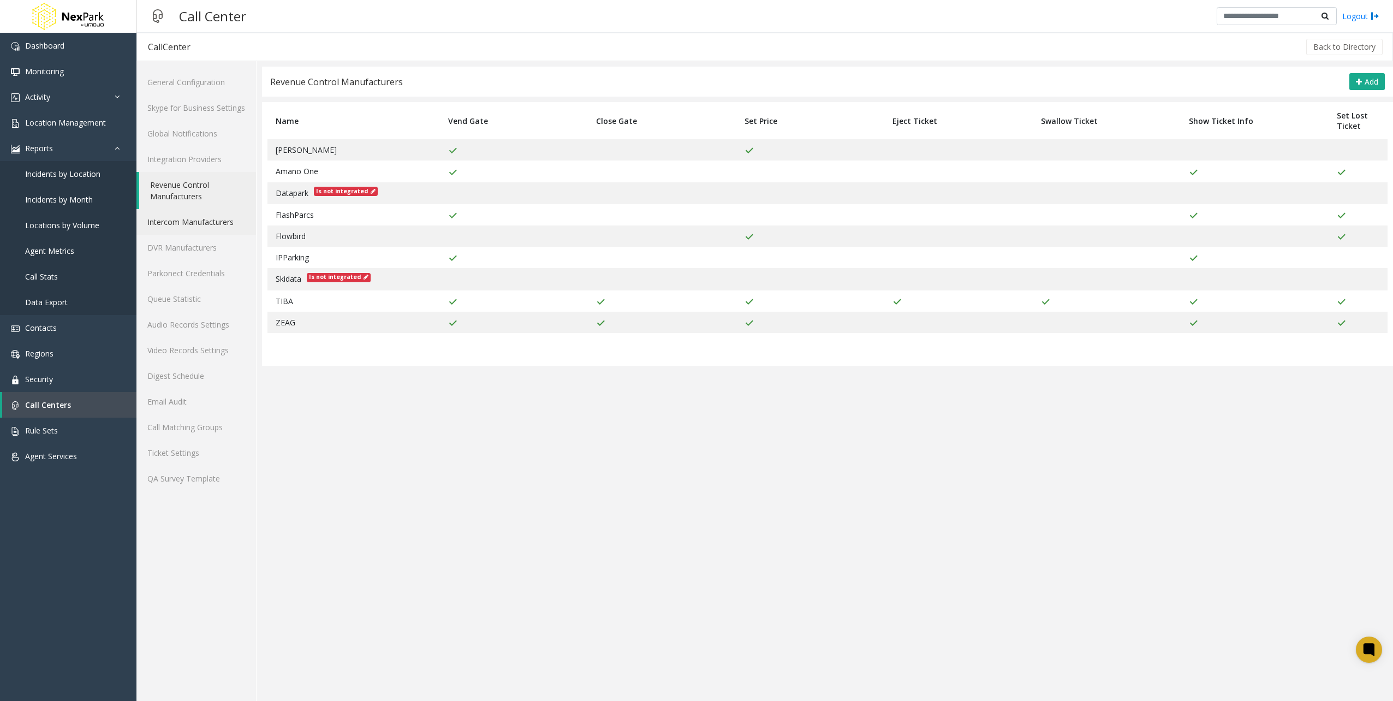
click at [180, 222] on link "Intercom Manufacturers" at bounding box center [196, 222] width 120 height 26
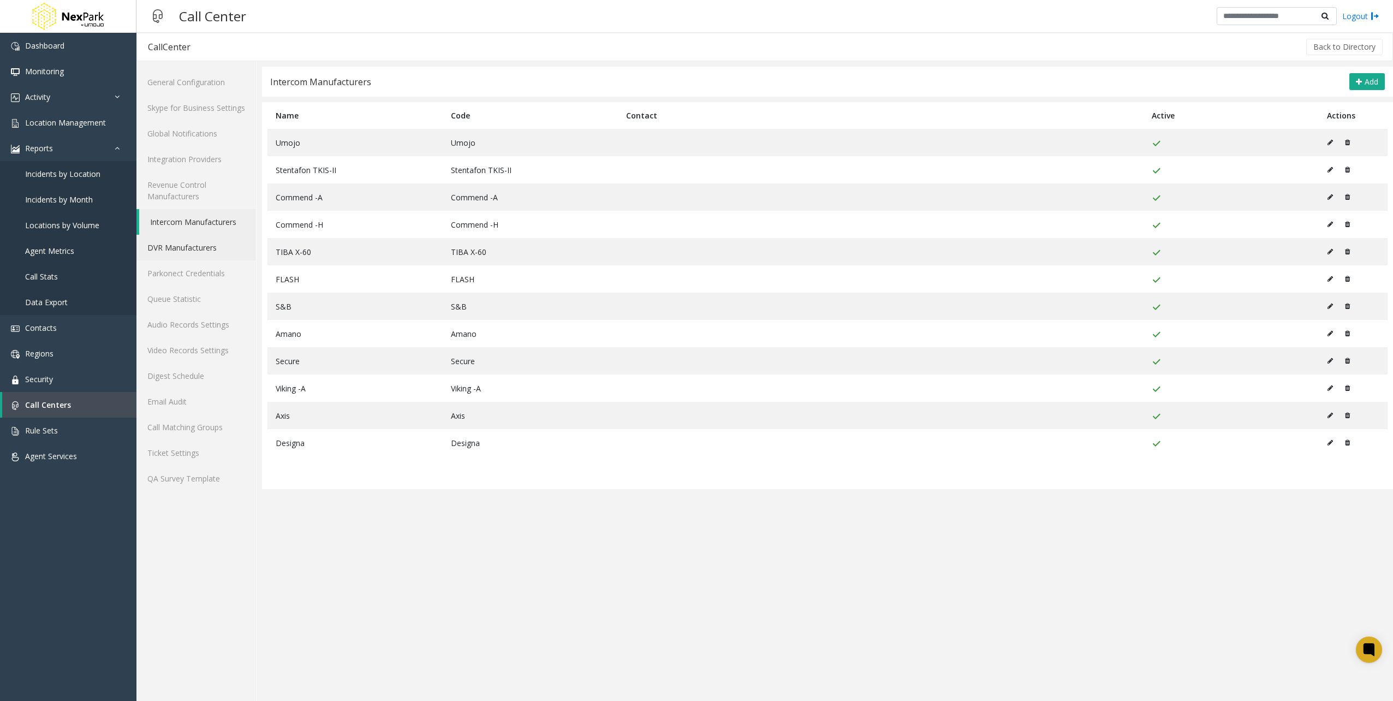
click at [183, 243] on link "DVR Manufacturers" at bounding box center [196, 248] width 120 height 26
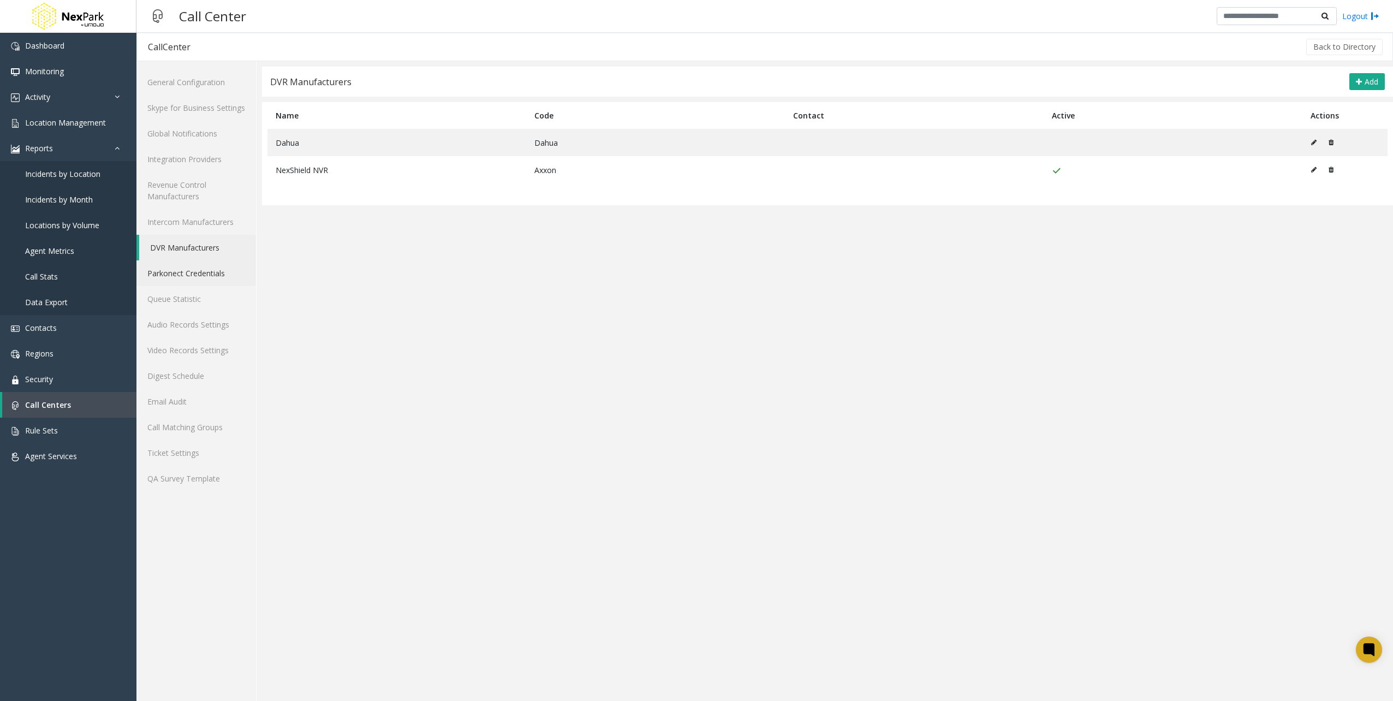
click at [182, 269] on link "Parkonect Credentials" at bounding box center [196, 273] width 120 height 26
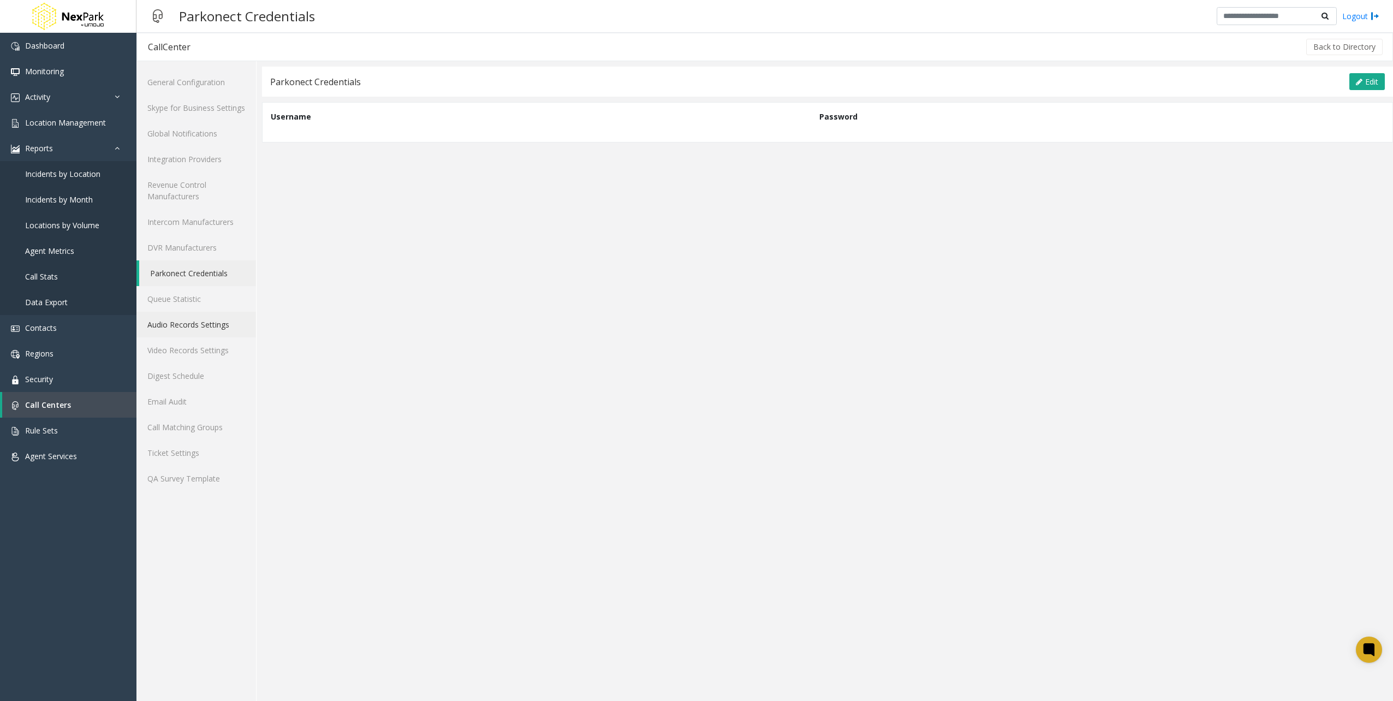
click at [181, 314] on link "Audio Records Settings" at bounding box center [196, 325] width 120 height 26
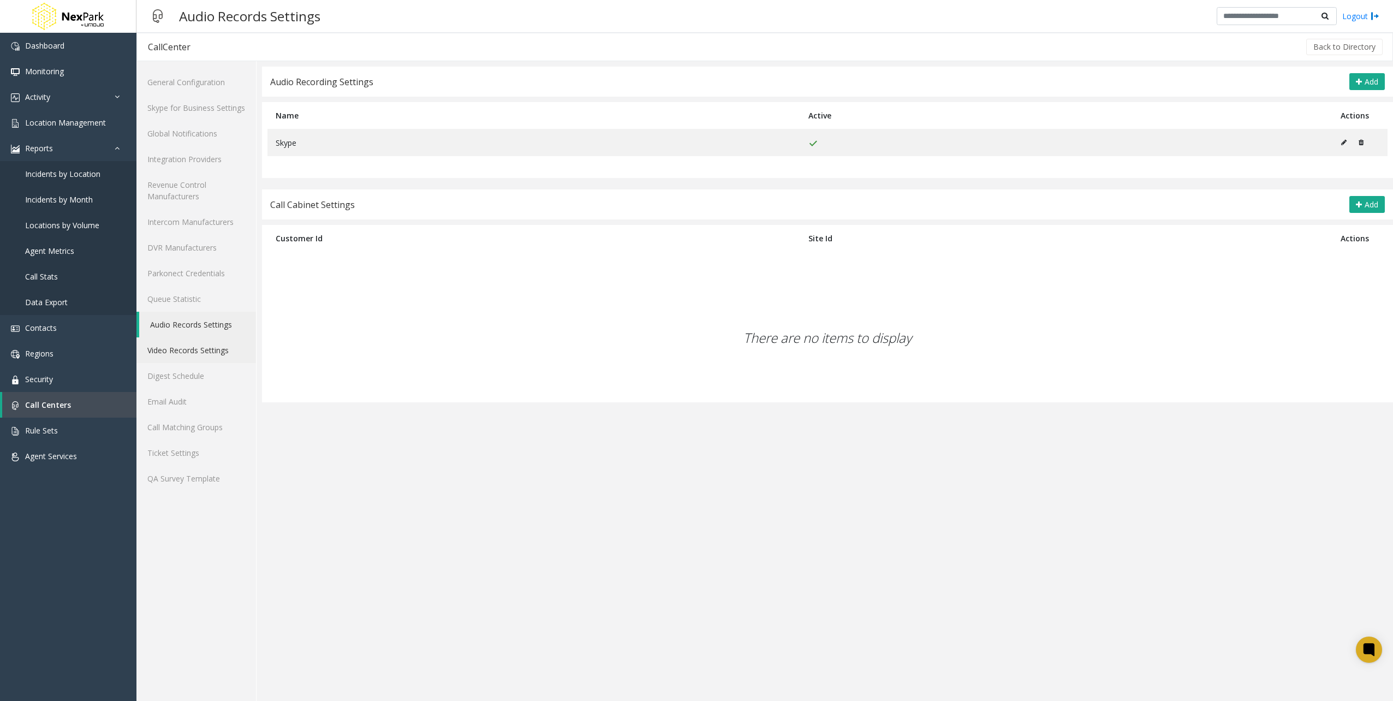
click at [189, 348] on link "Video Records Settings" at bounding box center [196, 350] width 120 height 26
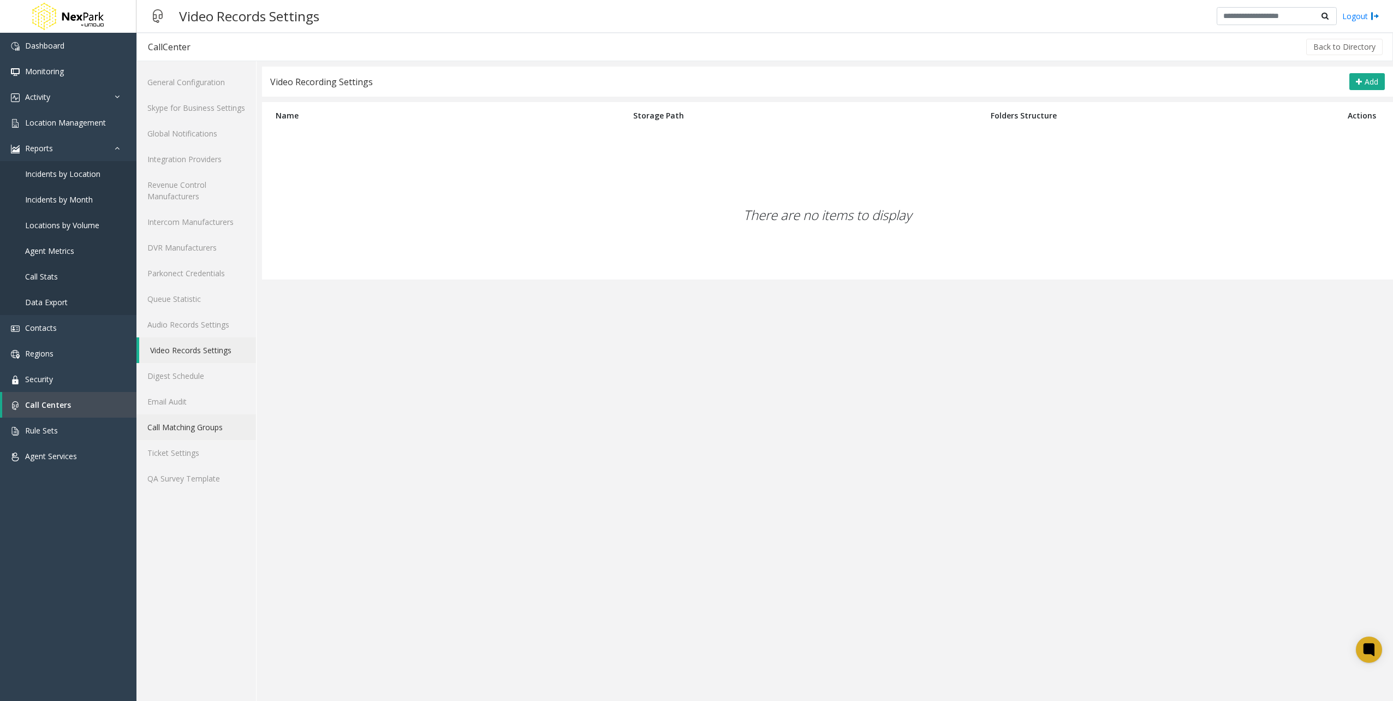
click at [200, 426] on link "Call Matching Groups" at bounding box center [196, 427] width 120 height 26
click at [194, 449] on link "Ticket Settings" at bounding box center [196, 453] width 120 height 26
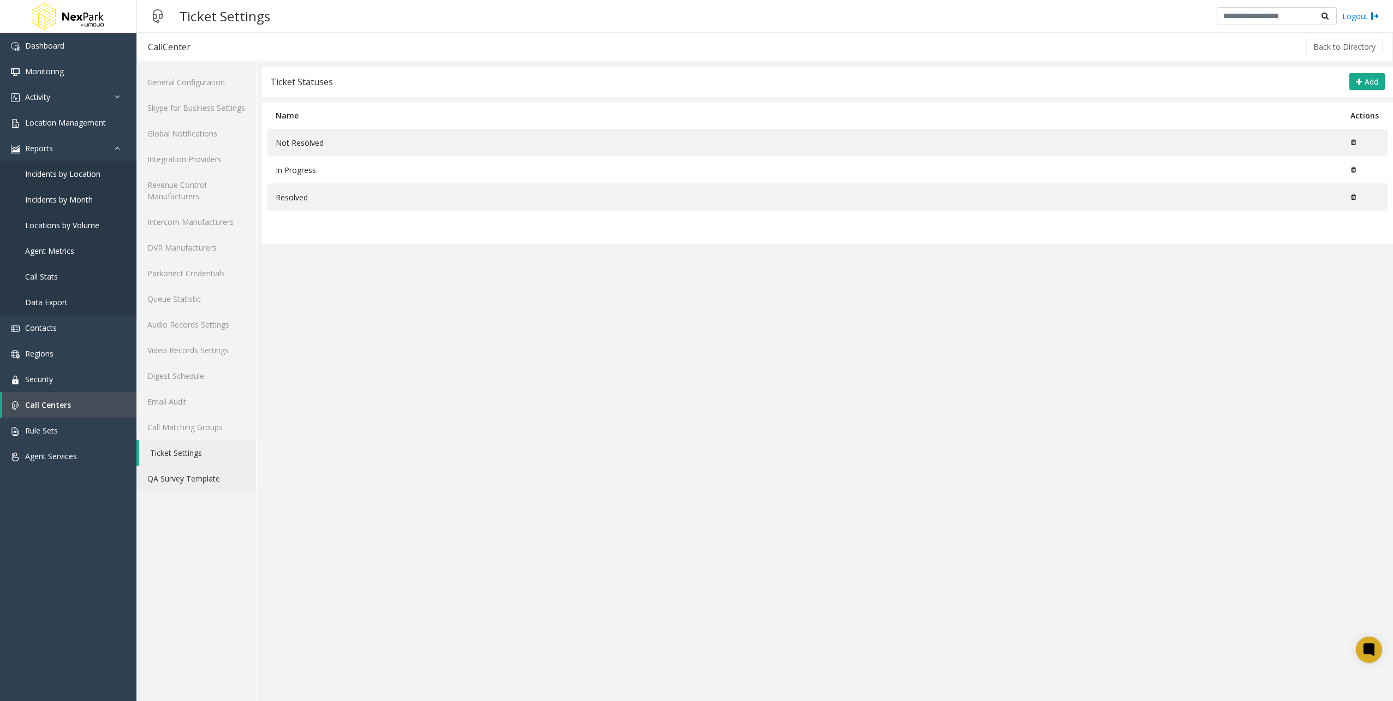
click at [182, 475] on link "QA Survey Template" at bounding box center [196, 479] width 120 height 26
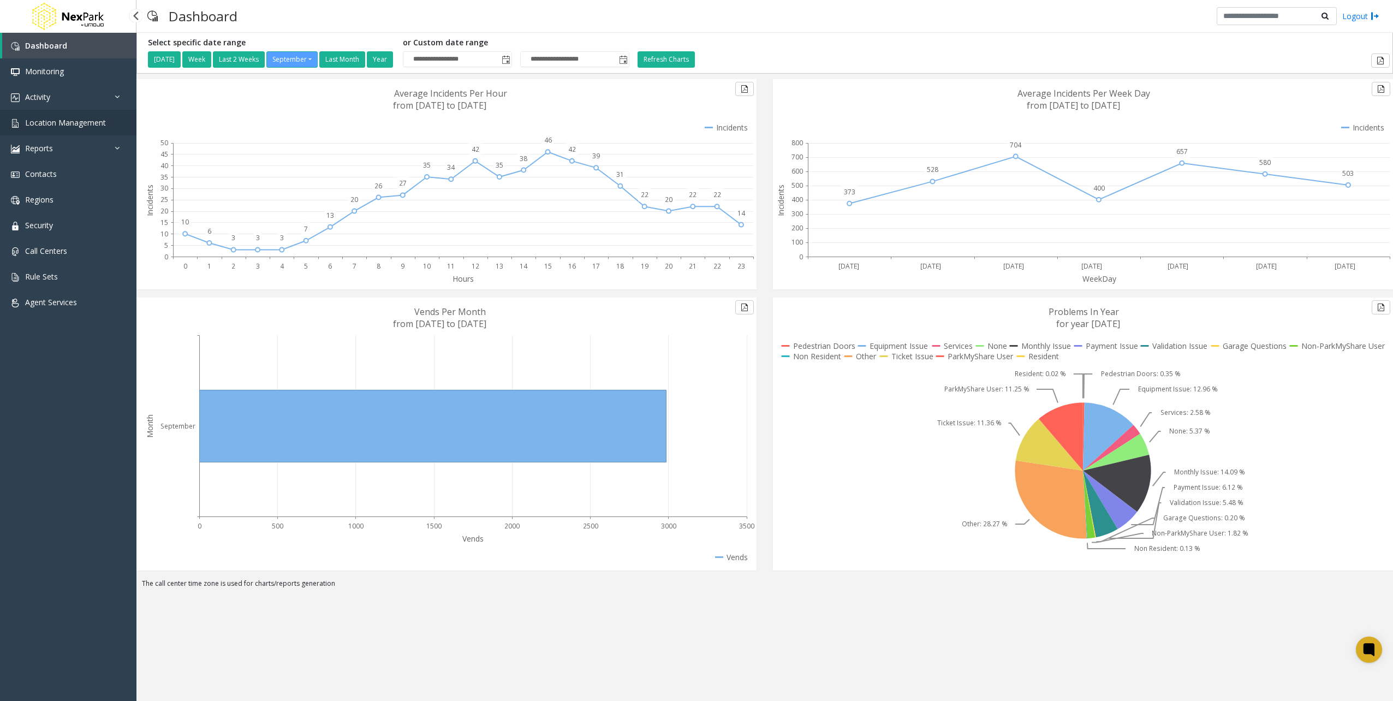
click at [58, 121] on span "Location Management" at bounding box center [65, 122] width 81 height 10
